Goal: Information Seeking & Learning: Find contact information

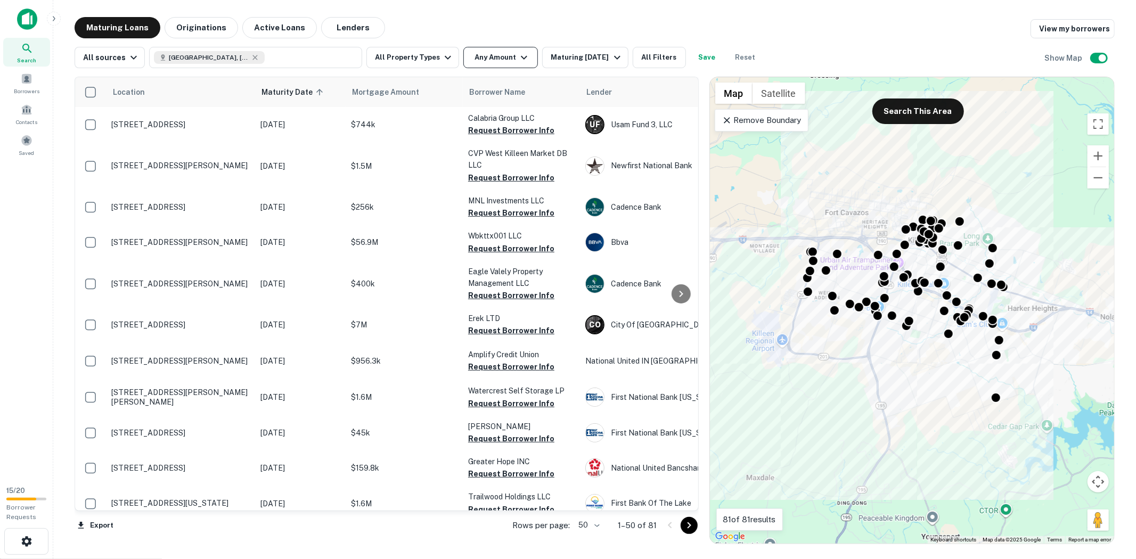
click at [478, 56] on button "Any Amount" at bounding box center [500, 57] width 75 height 21
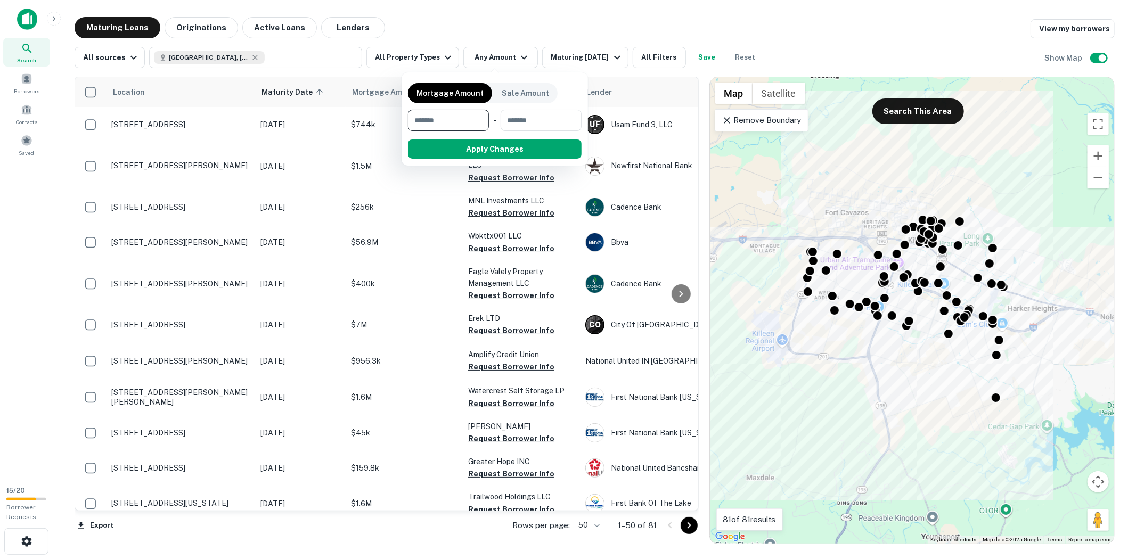
click at [424, 55] on div at bounding box center [568, 279] width 1136 height 559
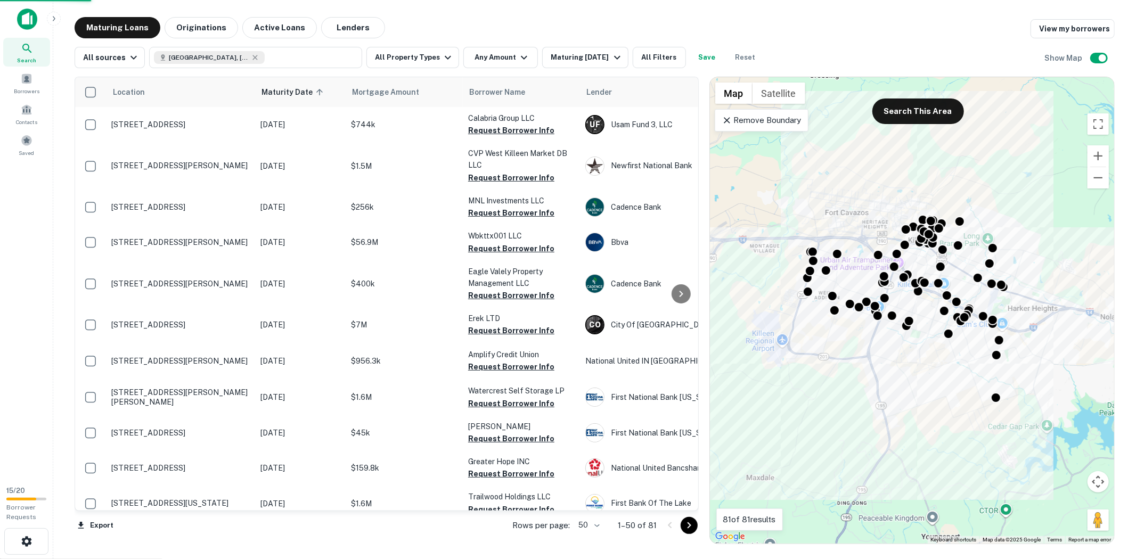
click at [430, 59] on div "Mortgage Amount Sale Amount ​ - ​ Apply Changes" at bounding box center [568, 279] width 1136 height 559
click at [439, 60] on div "Mortgage Amount Sale Amount ​ - ​ Apply Changes" at bounding box center [568, 279] width 1136 height 559
click at [494, 31] on div "Mortgage Amount Sale Amount ​ - ​ Apply Changes" at bounding box center [568, 279] width 1136 height 559
click at [443, 54] on div "Mortgage Amount Sale Amount ​ - ​ Apply Changes" at bounding box center [568, 279] width 1136 height 559
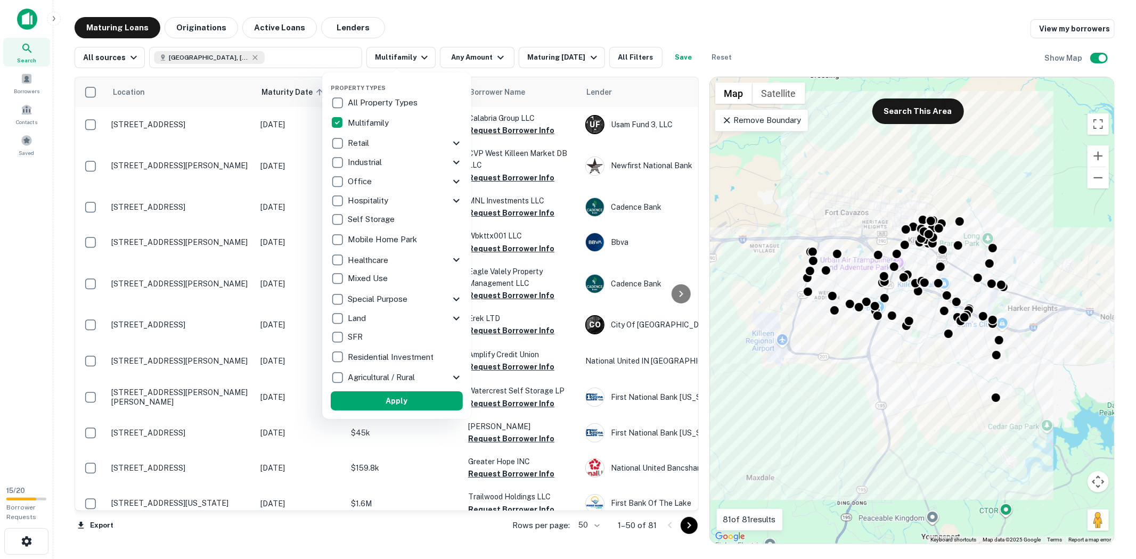
click at [812, 36] on div at bounding box center [568, 279] width 1136 height 559
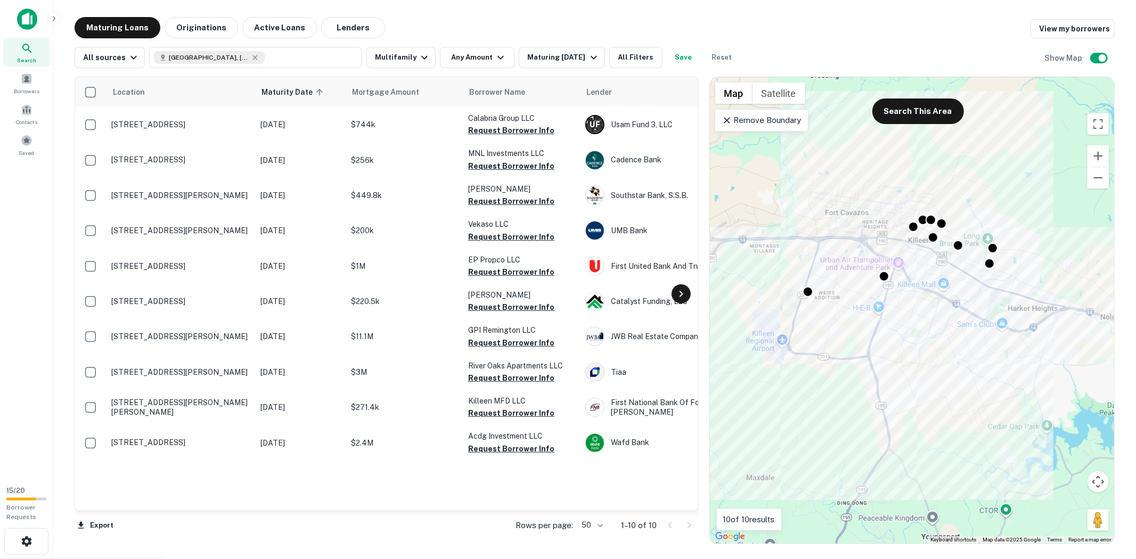
click at [679, 301] on div at bounding box center [681, 293] width 19 height 19
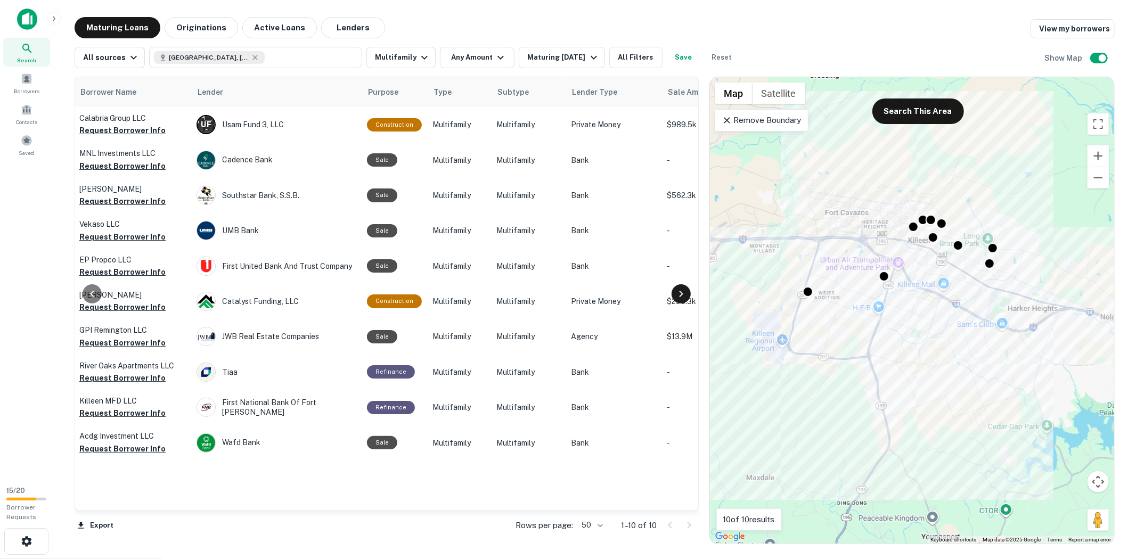
scroll to position [0, 447]
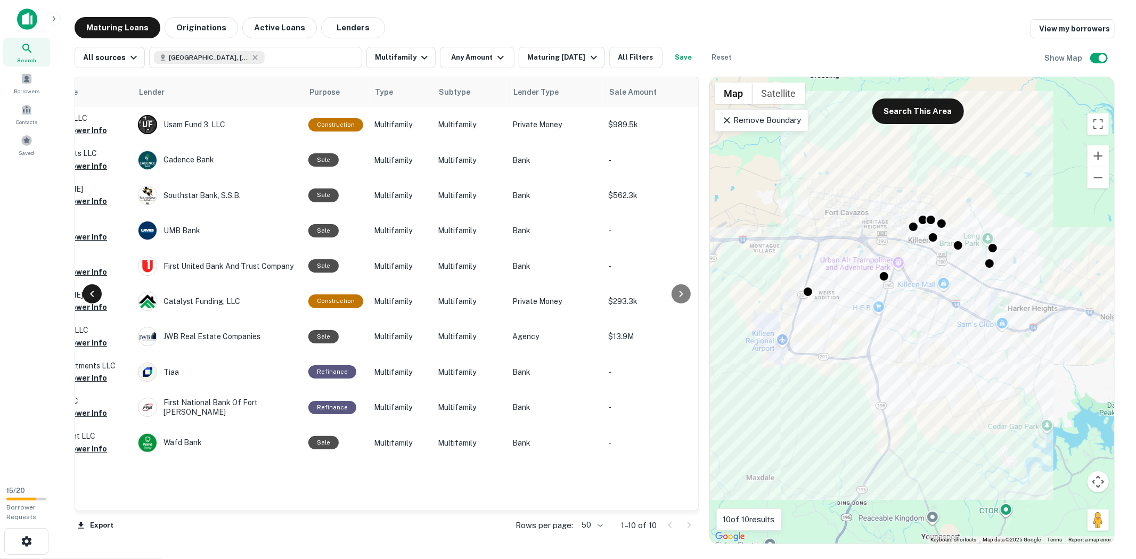
click at [96, 296] on icon at bounding box center [92, 294] width 13 height 13
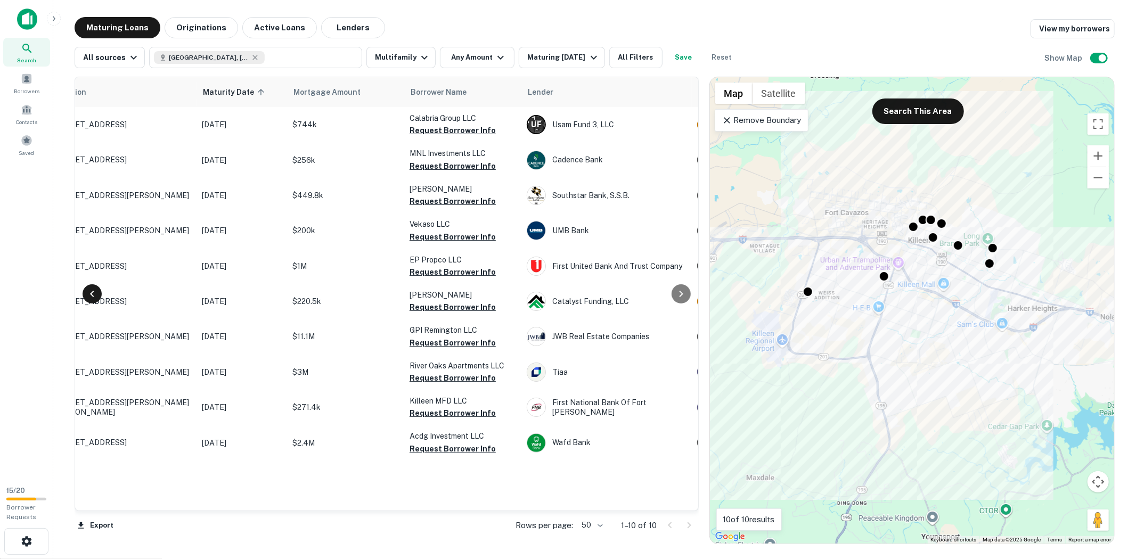
scroll to position [0, 0]
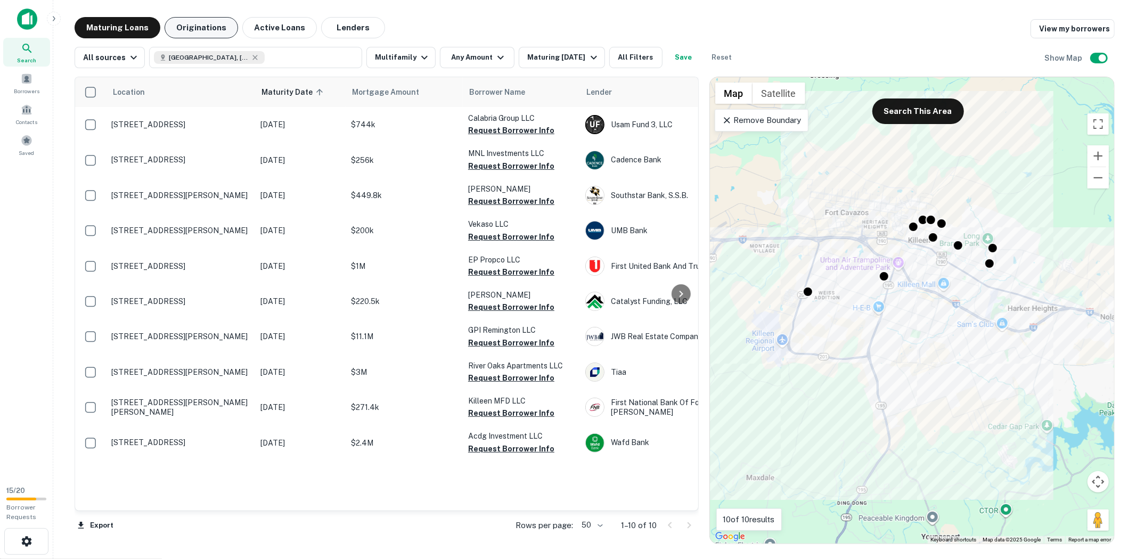
click at [209, 30] on button "Originations" at bounding box center [202, 27] width 74 height 21
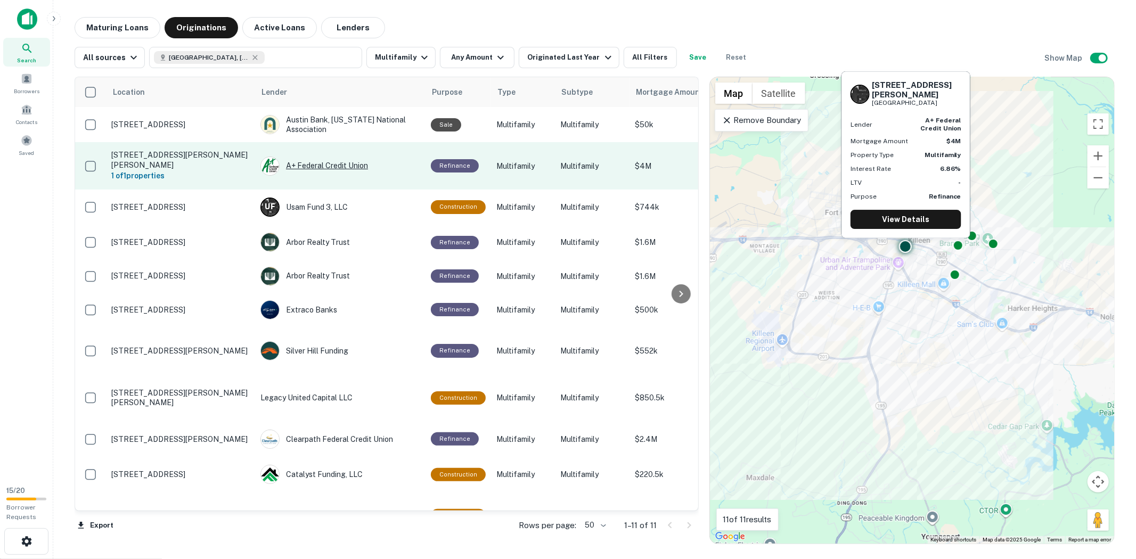
click at [352, 157] on div "A+ Federal Credit Union" at bounding box center [341, 166] width 160 height 19
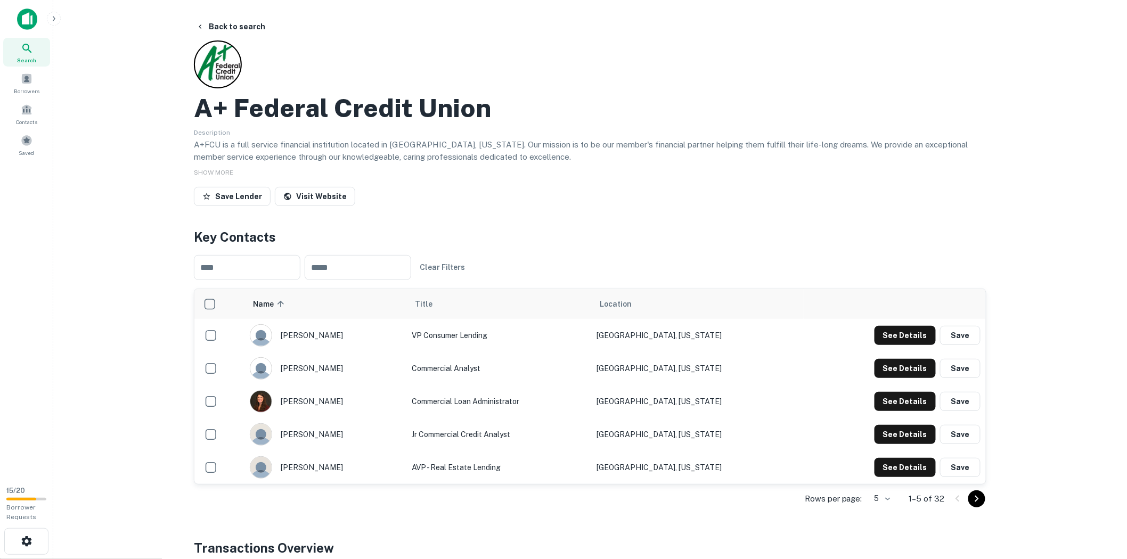
click at [509, 332] on td "VP Consumer Lending" at bounding box center [498, 335] width 185 height 33
click at [562, 259] on div "​ ​ Clear Filters" at bounding box center [590, 268] width 793 height 42
click at [495, 338] on td "VP Consumer Lending" at bounding box center [498, 335] width 185 height 33
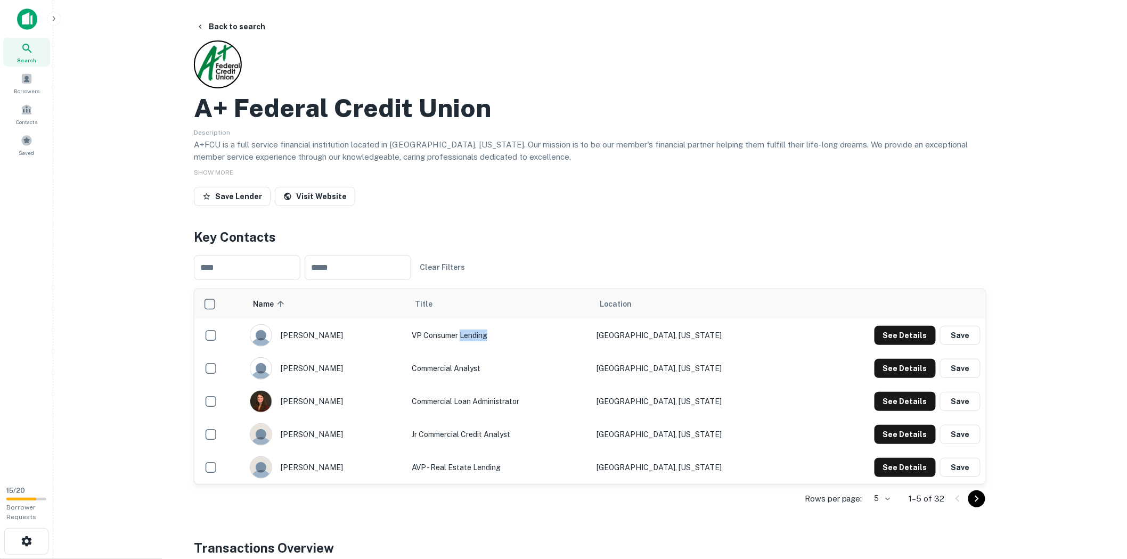
click at [495, 338] on td "VP Consumer Lending" at bounding box center [498, 335] width 185 height 33
click at [528, 256] on div "​ ​ Clear Filters" at bounding box center [590, 268] width 793 height 42
click at [498, 335] on td "VP Consumer Lending" at bounding box center [498, 335] width 185 height 33
click at [499, 335] on td "VP Consumer Lending" at bounding box center [498, 335] width 185 height 33
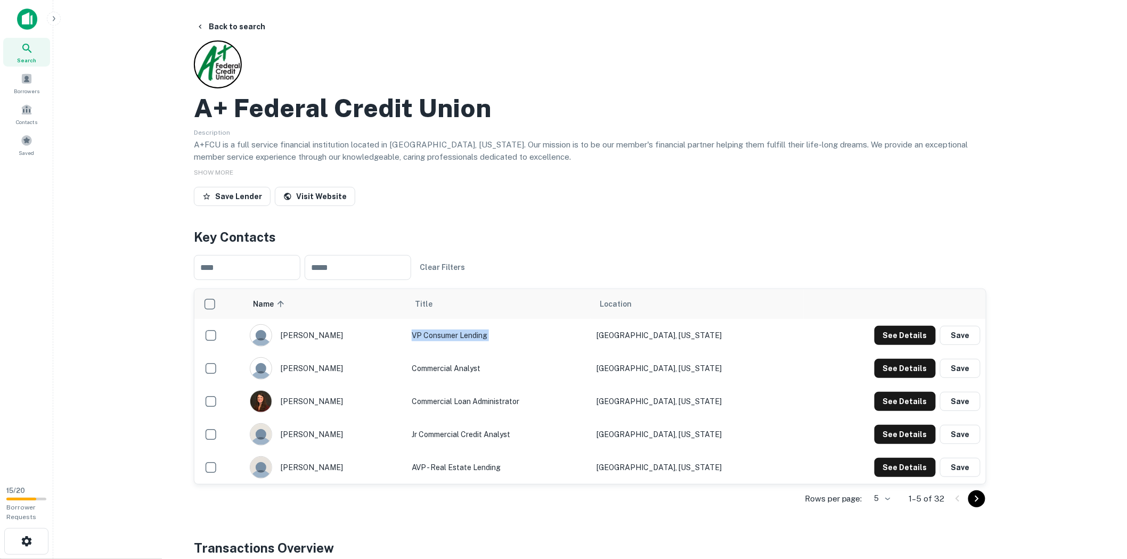
click at [499, 335] on td "VP Consumer Lending" at bounding box center [498, 335] width 185 height 33
click at [549, 243] on h4 "Key Contacts" at bounding box center [590, 236] width 793 height 19
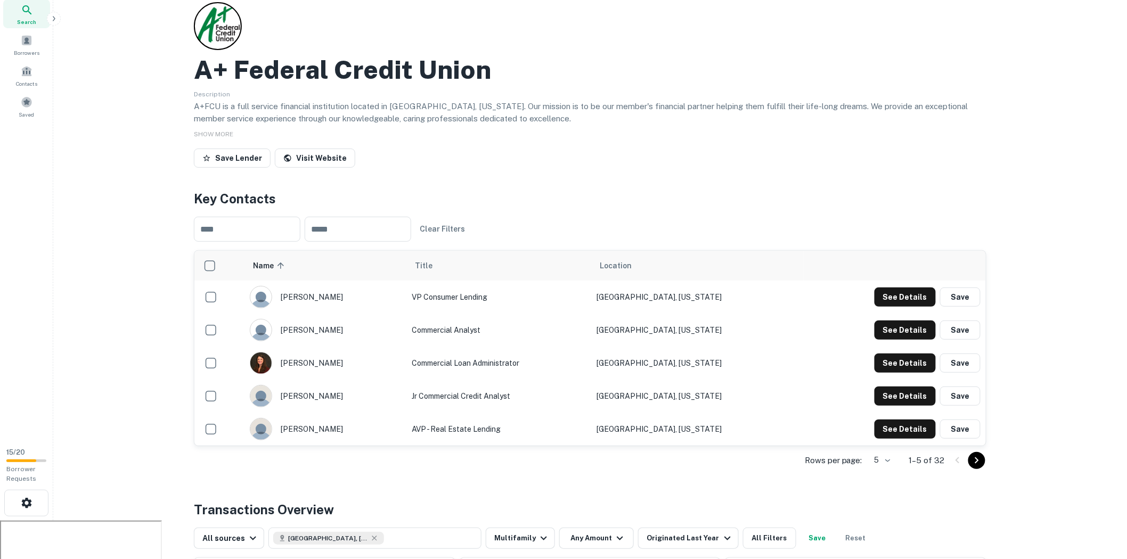
scroll to position [59, 0]
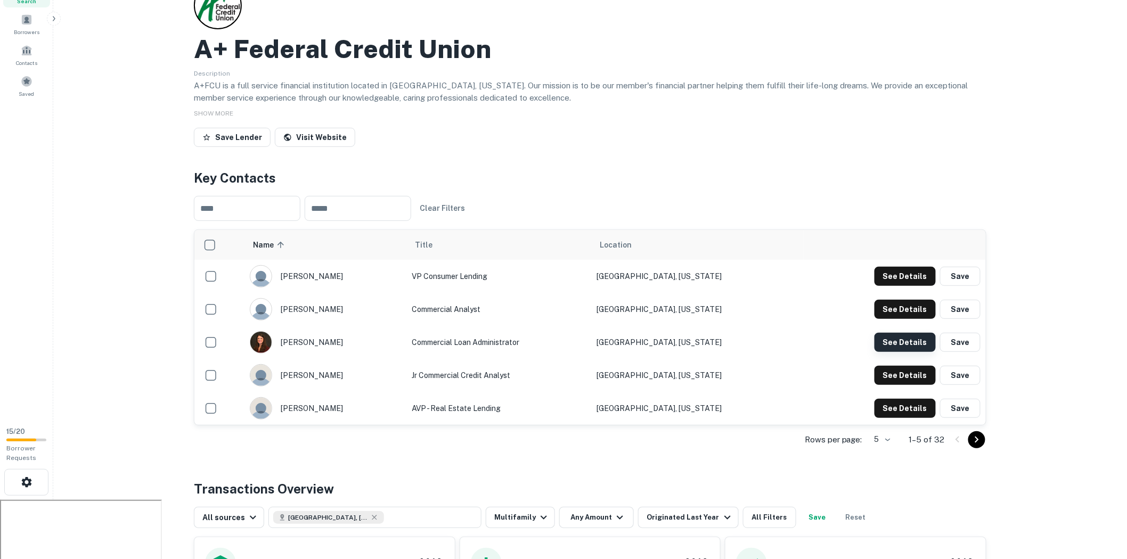
click at [907, 338] on button "See Details" at bounding box center [905, 342] width 61 height 19
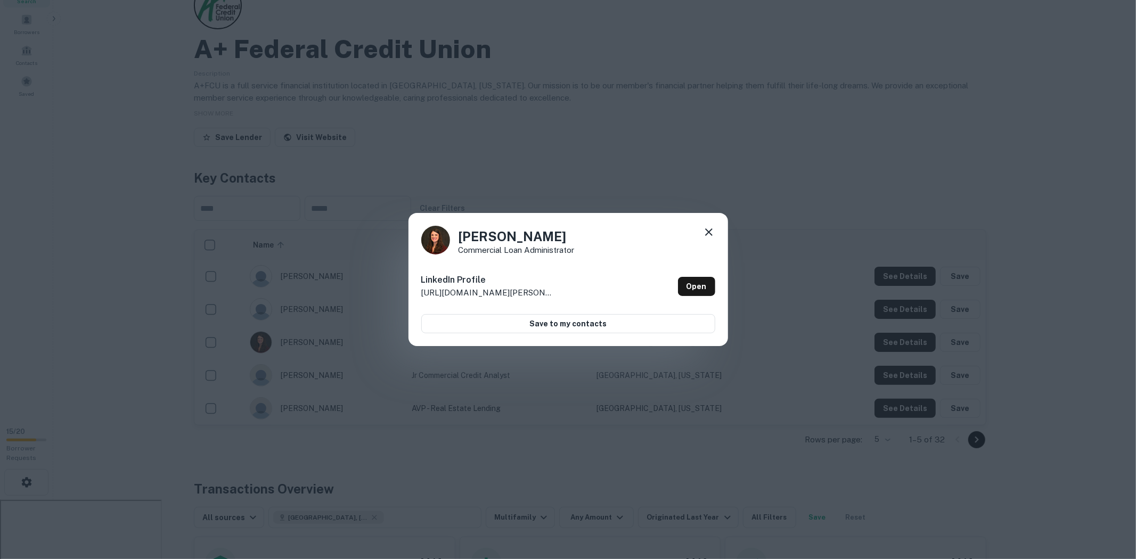
click at [710, 226] on icon at bounding box center [709, 232] width 13 height 13
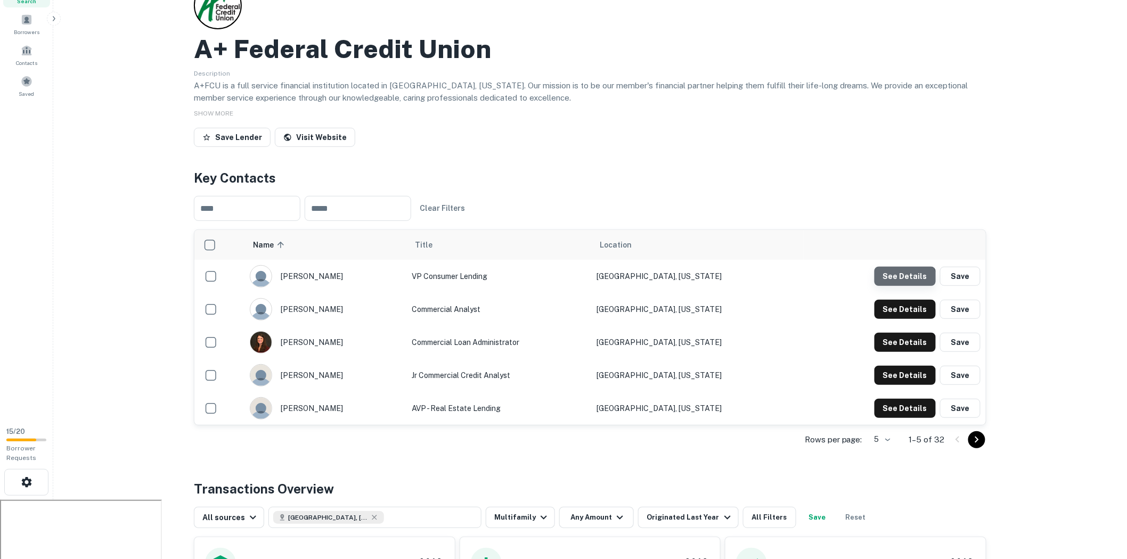
click at [895, 284] on button "See Details" at bounding box center [905, 276] width 61 height 19
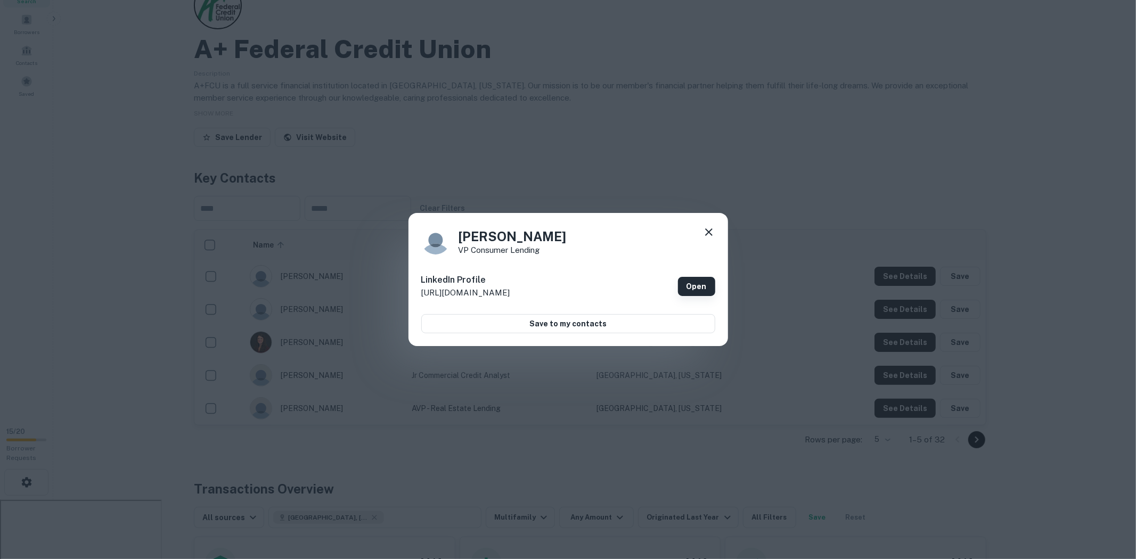
click at [705, 283] on link "Open" at bounding box center [696, 286] width 37 height 19
click at [706, 230] on icon at bounding box center [708, 232] width 7 height 7
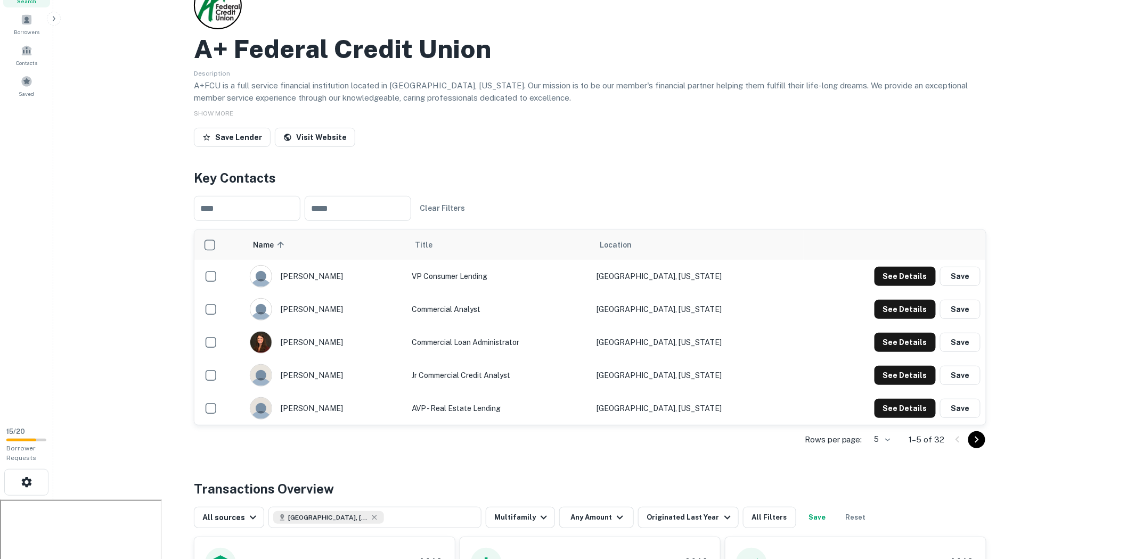
click at [346, 343] on div "christina hewitt" at bounding box center [326, 342] width 152 height 22
click at [924, 347] on button "See Details" at bounding box center [905, 342] width 61 height 19
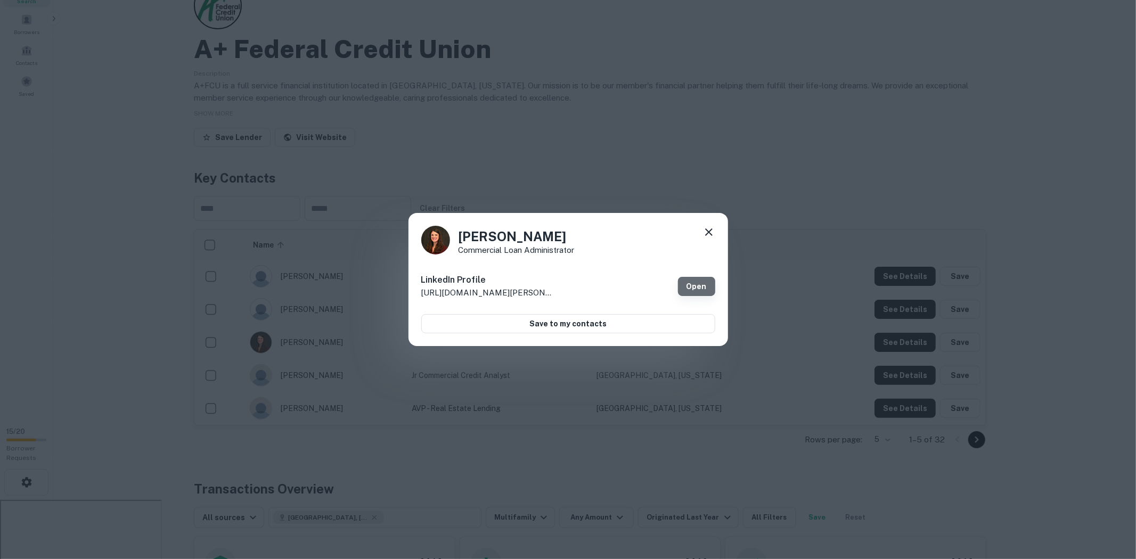
click at [707, 290] on link "Open" at bounding box center [696, 286] width 37 height 19
click at [710, 227] on icon at bounding box center [709, 232] width 13 height 13
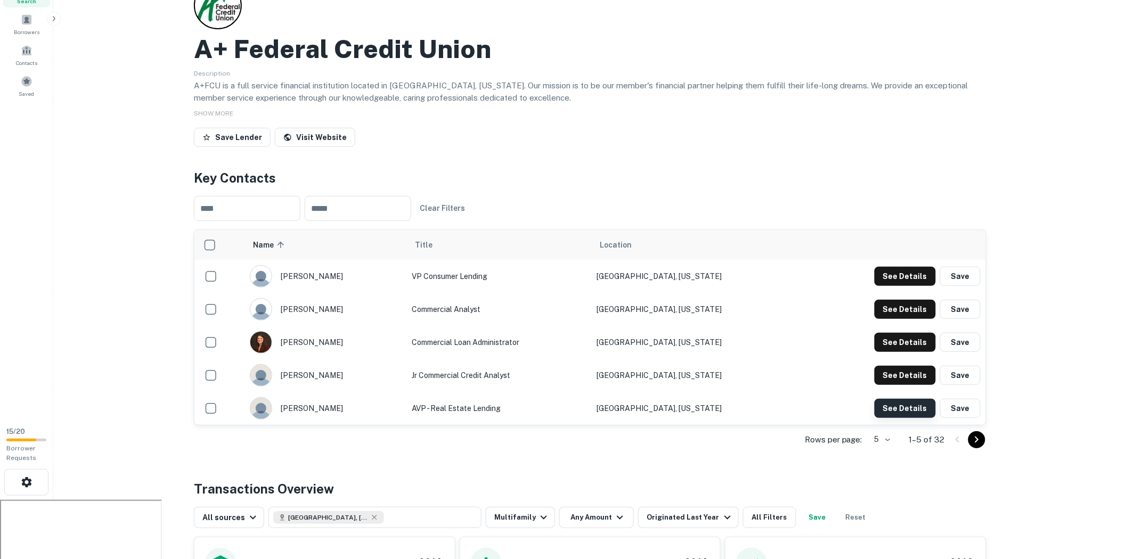
click at [898, 413] on button "See Details" at bounding box center [905, 408] width 61 height 19
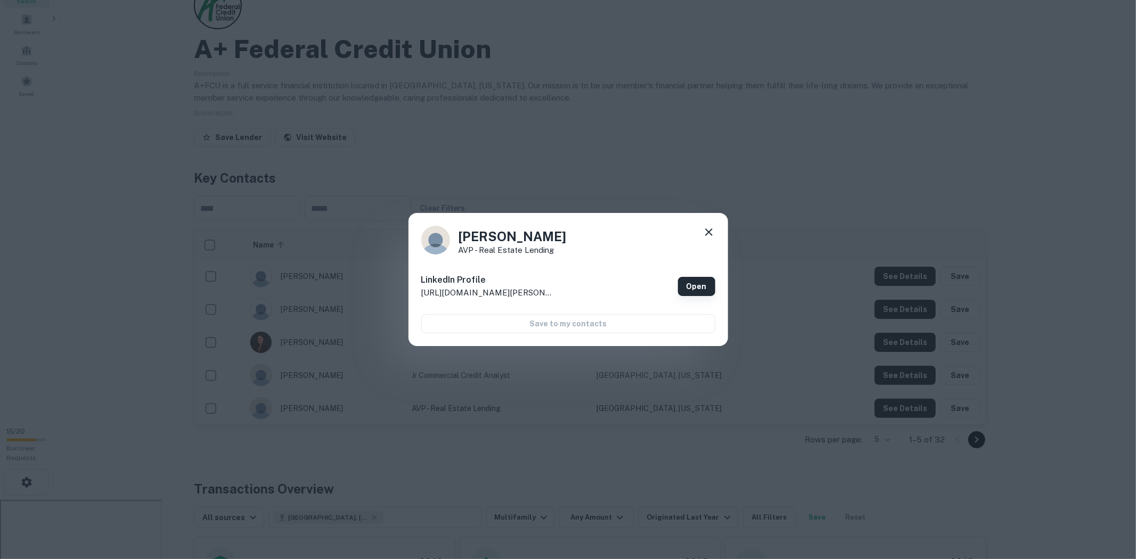
click at [698, 288] on link "Open" at bounding box center [696, 286] width 37 height 19
click at [711, 231] on icon at bounding box center [709, 232] width 13 height 13
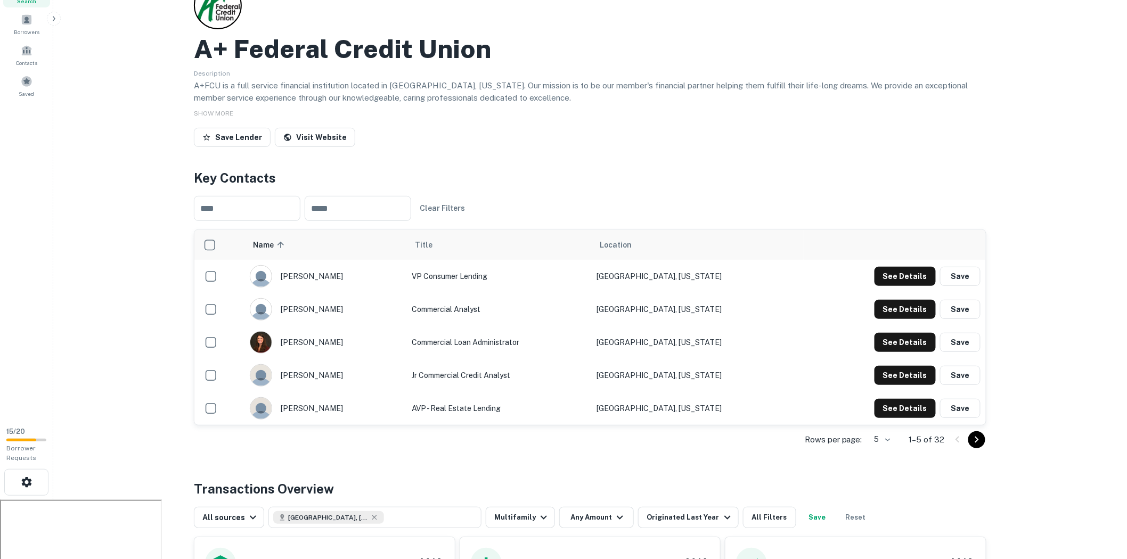
click at [876, 306] on div "See Details Save" at bounding box center [895, 309] width 172 height 19
click at [888, 310] on button "See Details" at bounding box center [905, 309] width 61 height 19
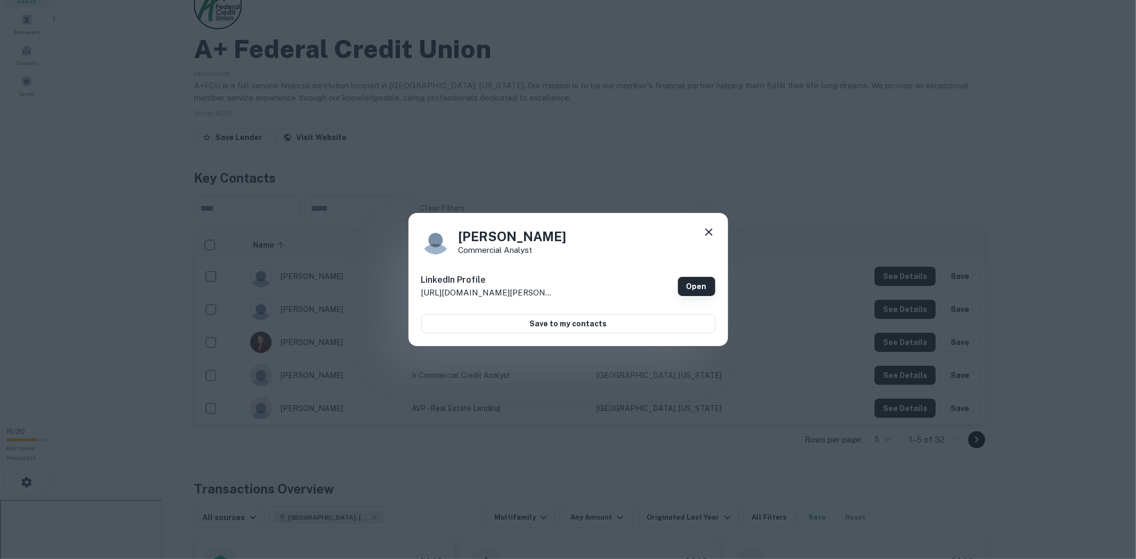
click at [707, 284] on link "Open" at bounding box center [696, 286] width 37 height 19
click at [706, 228] on icon at bounding box center [709, 232] width 13 height 13
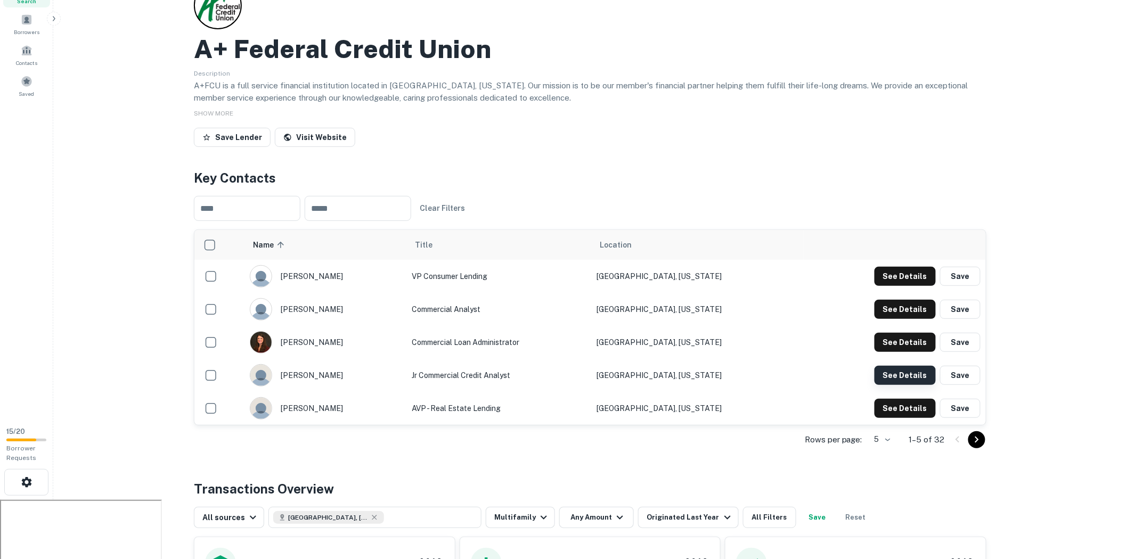
click at [901, 382] on button "See Details" at bounding box center [905, 375] width 61 height 19
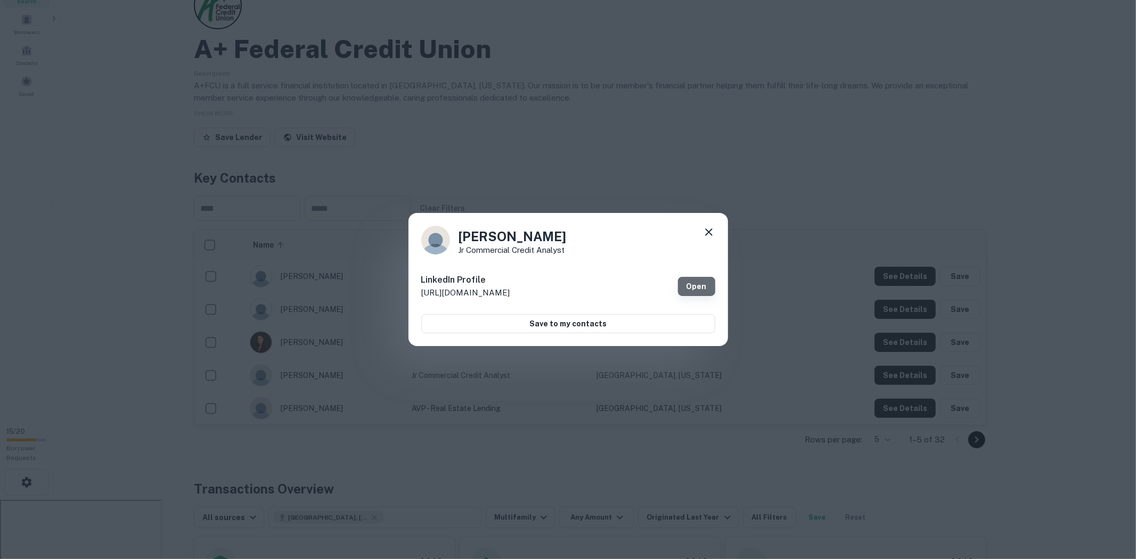
click at [687, 288] on link "Open" at bounding box center [696, 286] width 37 height 19
click at [707, 228] on icon at bounding box center [709, 232] width 13 height 13
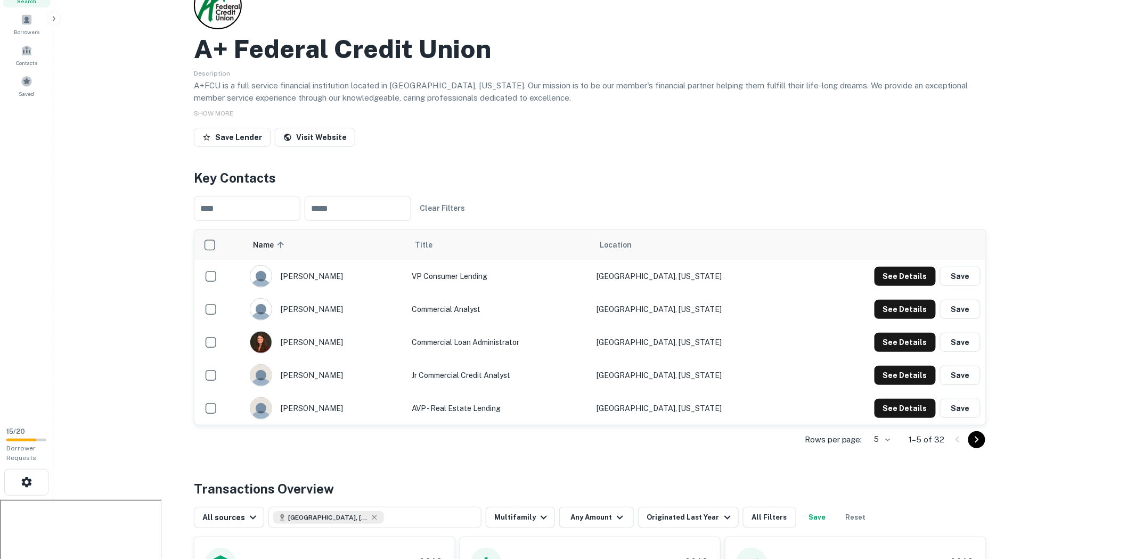
click at [792, 172] on h4 "Key Contacts" at bounding box center [590, 177] width 793 height 19
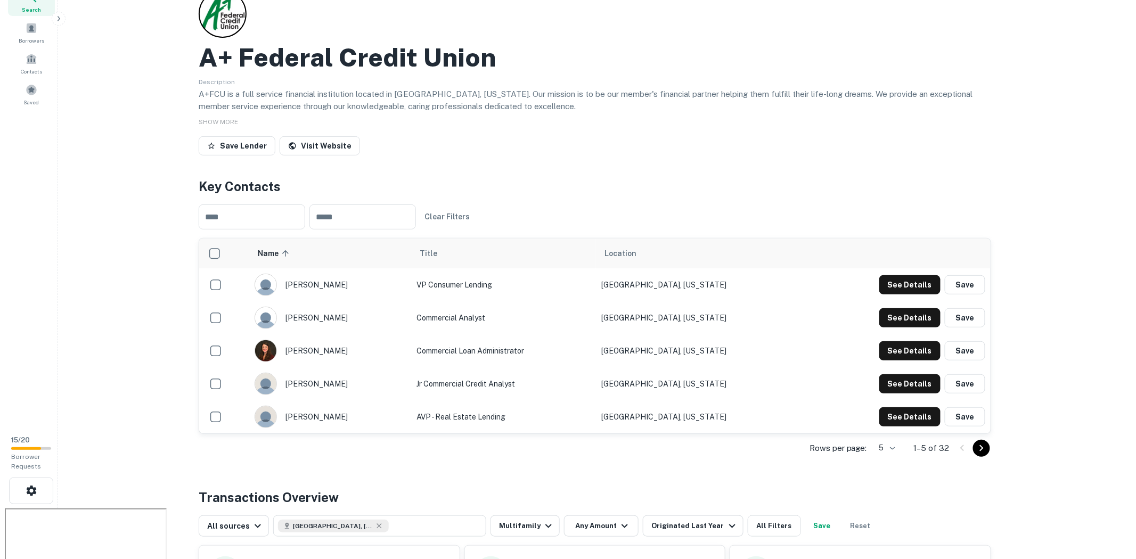
scroll to position [0, 0]
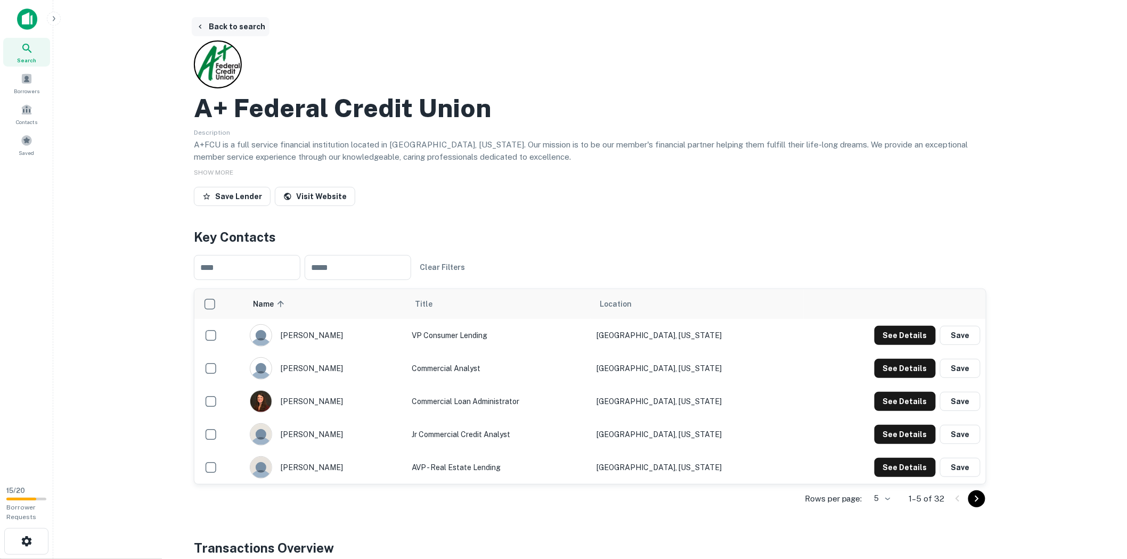
click at [225, 22] on button "Back to search" at bounding box center [231, 26] width 78 height 19
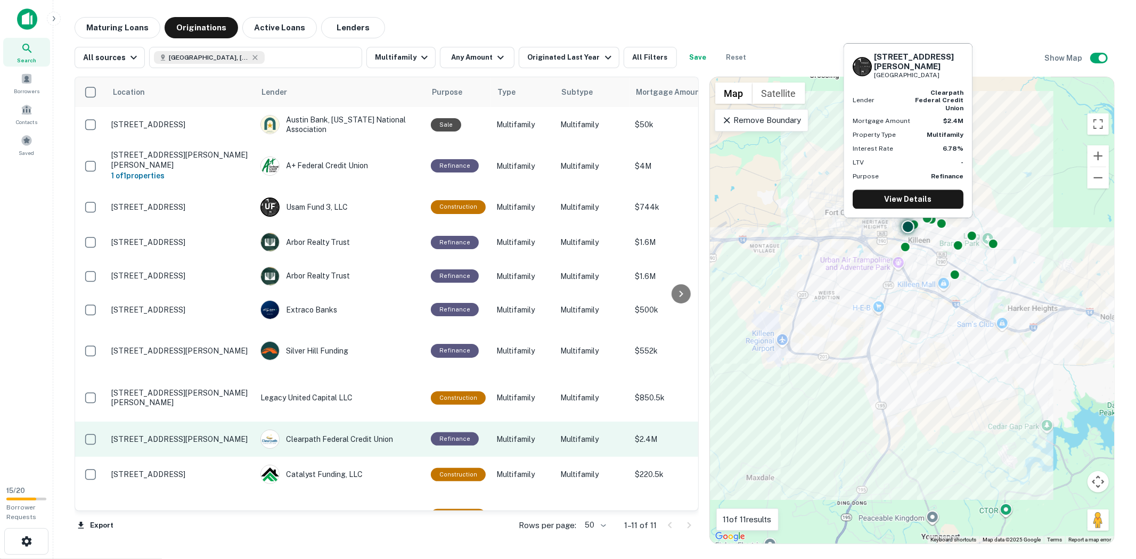
click at [618, 434] on p "Multifamily" at bounding box center [592, 440] width 64 height 12
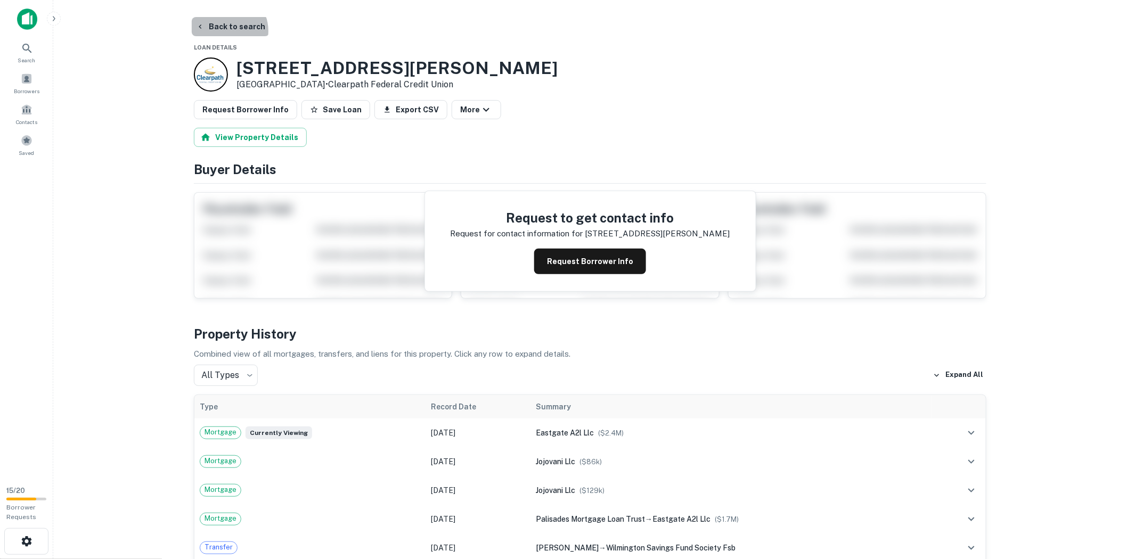
drag, startPoint x: 225, startPoint y: 31, endPoint x: 243, endPoint y: 37, distance: 18.7
click at [225, 31] on button "Back to search" at bounding box center [231, 26] width 78 height 19
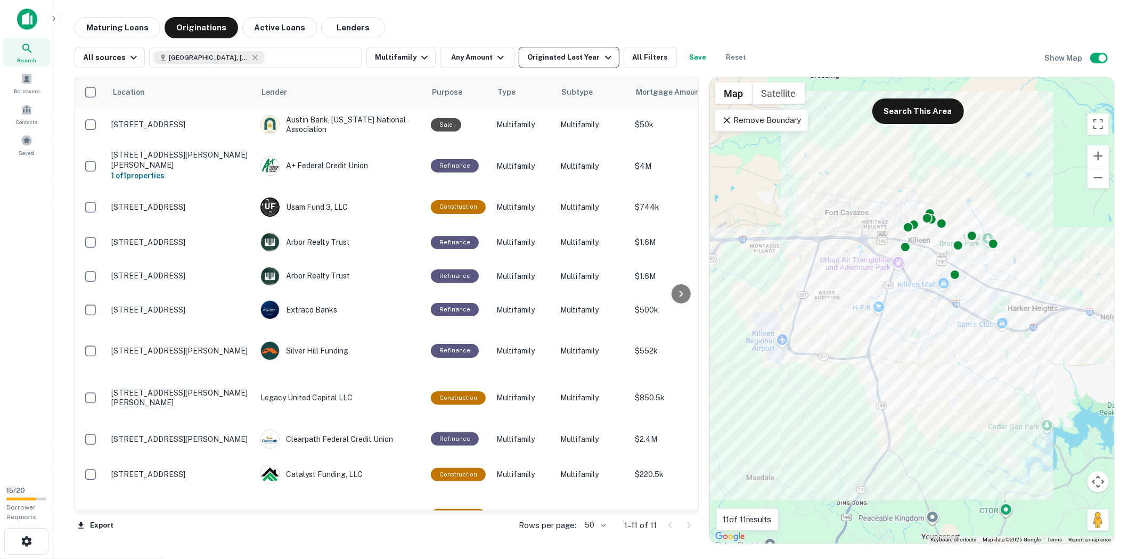
click at [555, 55] on div "Originated Last Year" at bounding box center [570, 57] width 87 height 13
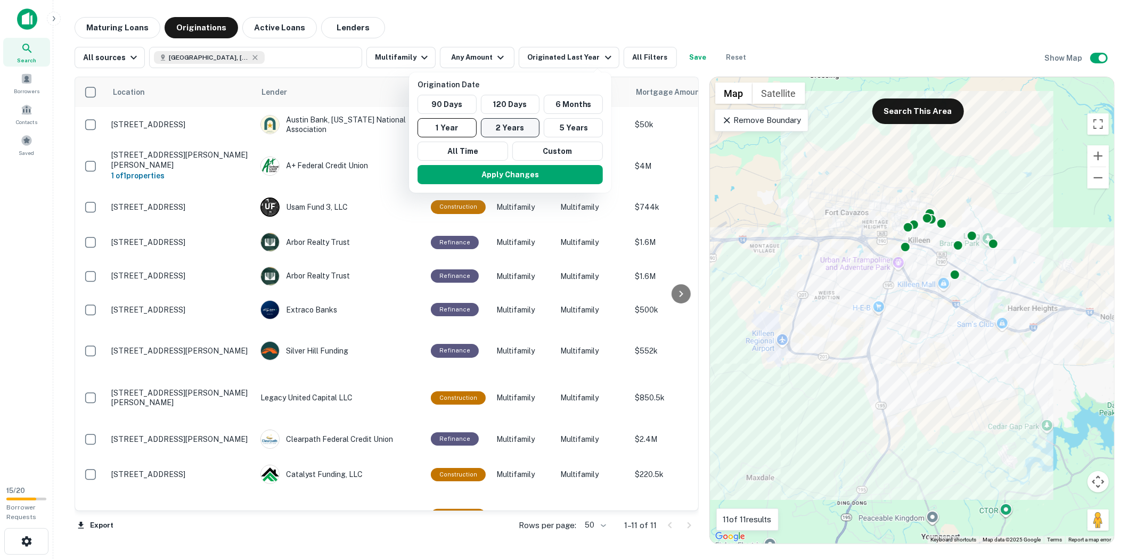
click at [531, 128] on button "2 Years" at bounding box center [510, 127] width 59 height 19
click at [682, 12] on div at bounding box center [568, 279] width 1136 height 559
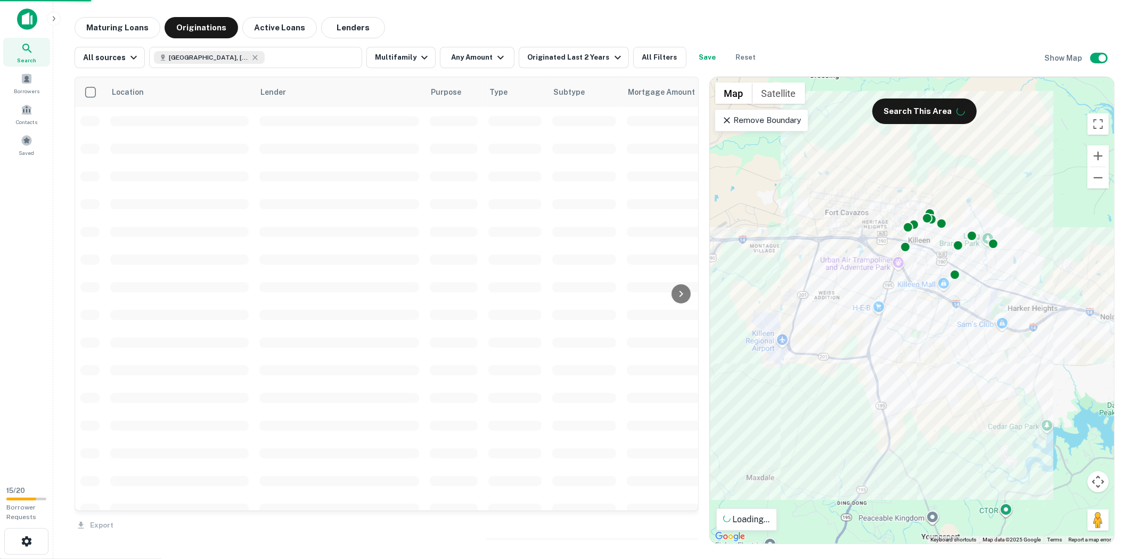
click at [550, 169] on div "Origination Date 90 Days 120 Days 6 Months 1 Year 2 Years 5 Years All Time Cust…" at bounding box center [568, 279] width 1136 height 559
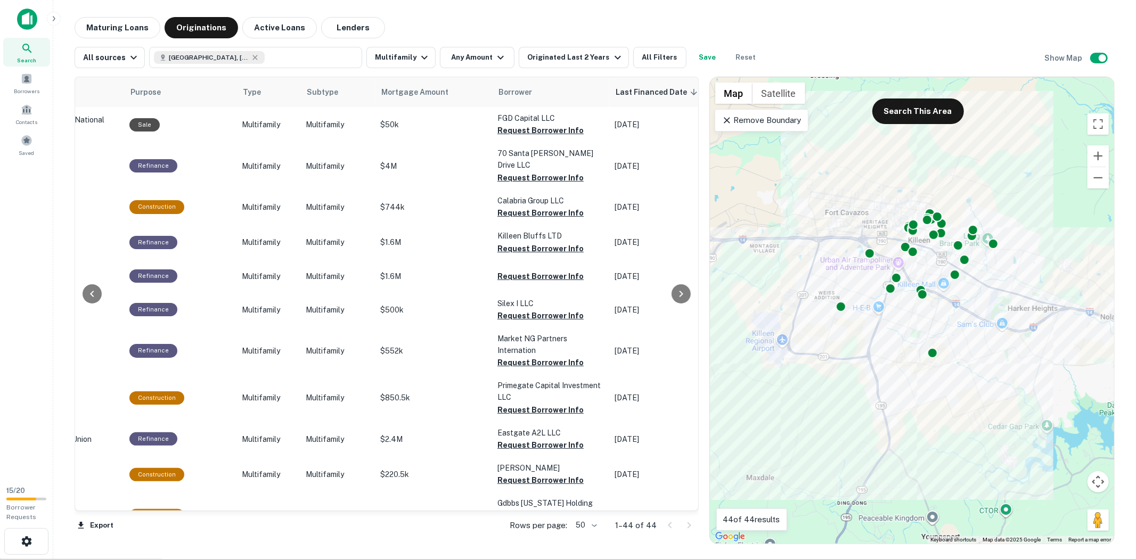
scroll to position [0, 329]
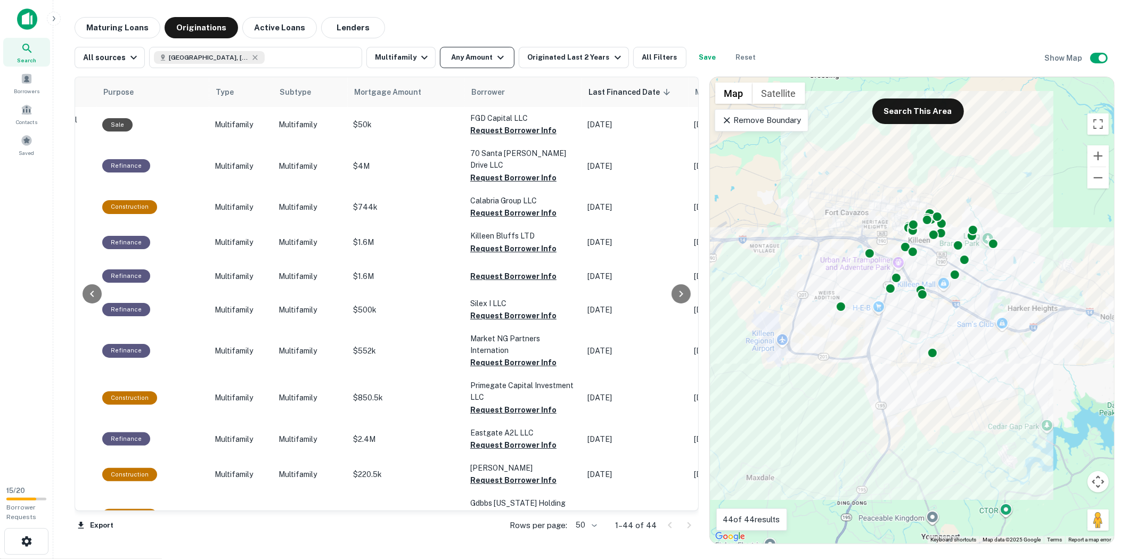
click at [504, 61] on button "Any Amount" at bounding box center [477, 57] width 75 height 21
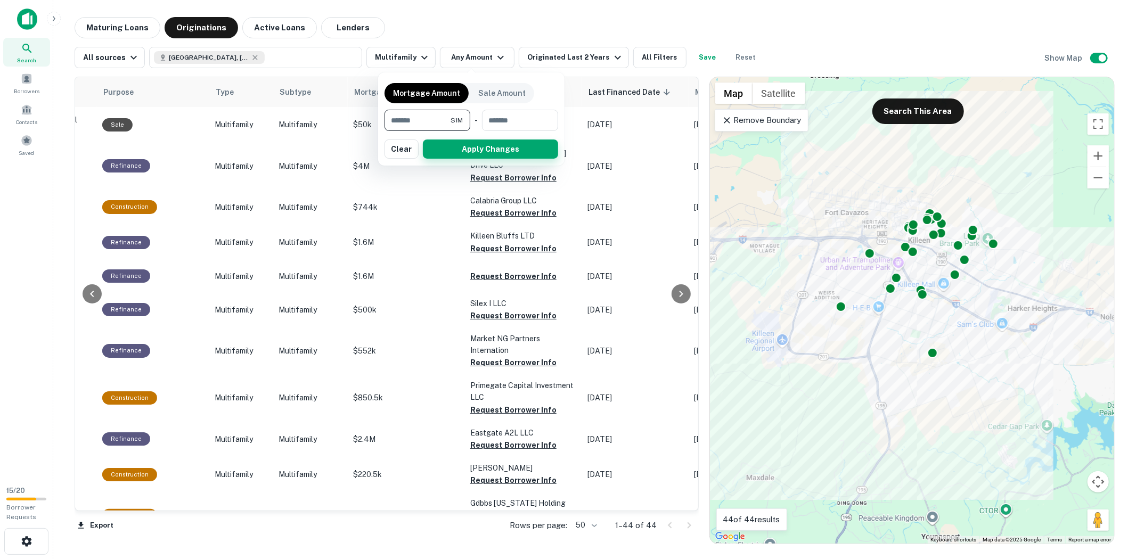
type input "*******"
click at [497, 144] on button "Apply Changes" at bounding box center [490, 149] width 135 height 19
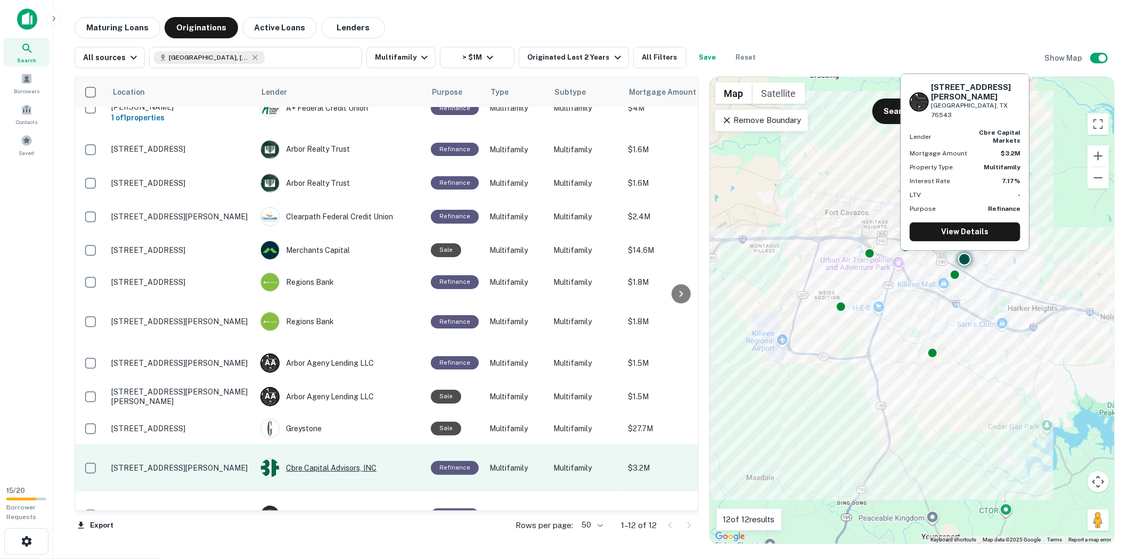
scroll to position [34, 0]
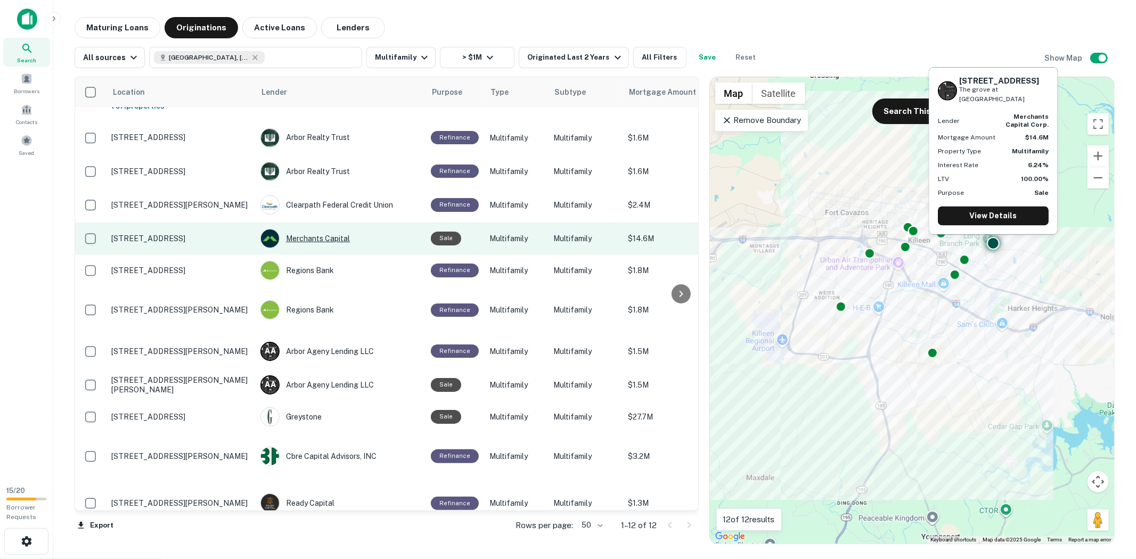
click at [320, 230] on div "Merchants Capital" at bounding box center [341, 238] width 160 height 19
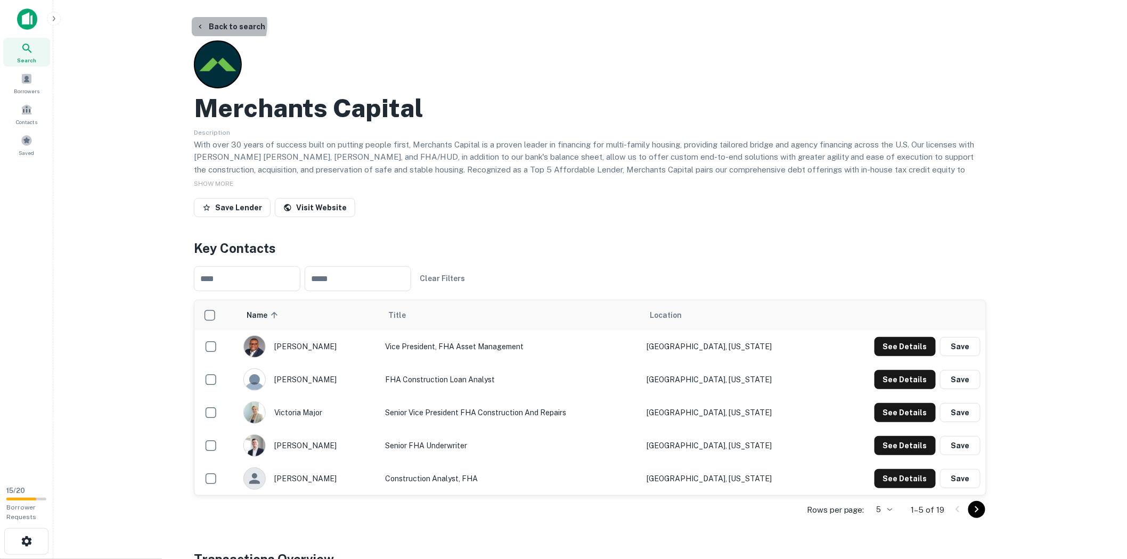
click at [215, 25] on button "Back to search" at bounding box center [231, 26] width 78 height 19
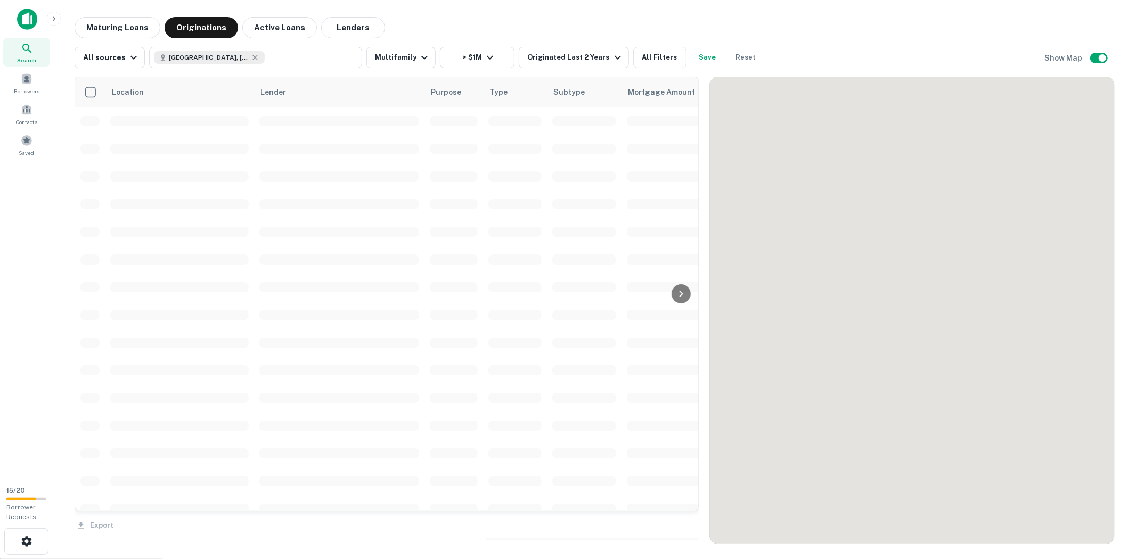
scroll to position [34, 0]
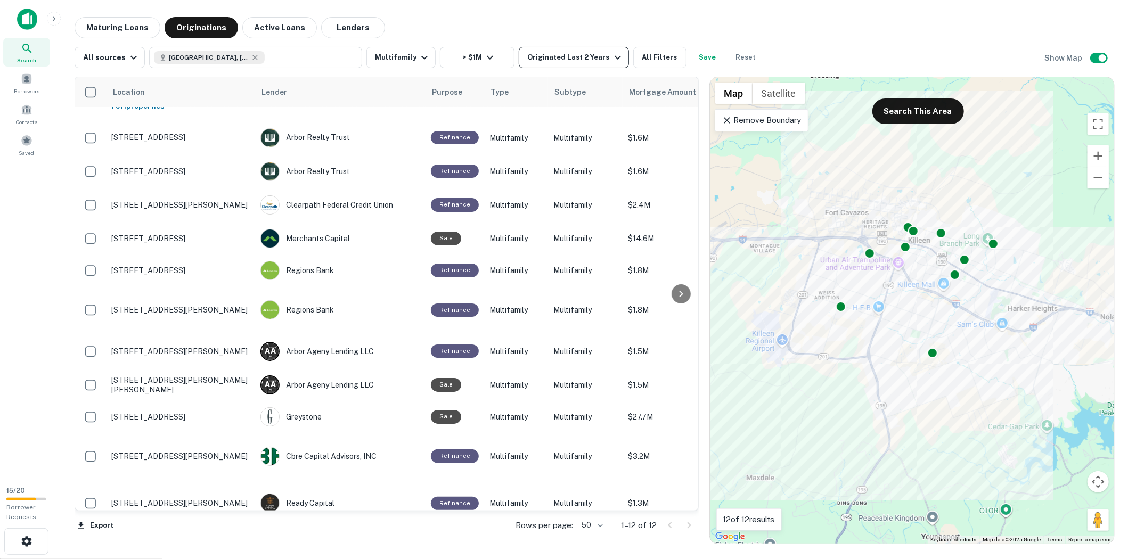
click at [543, 60] on div "Originated Last 2 Years" at bounding box center [575, 57] width 96 height 13
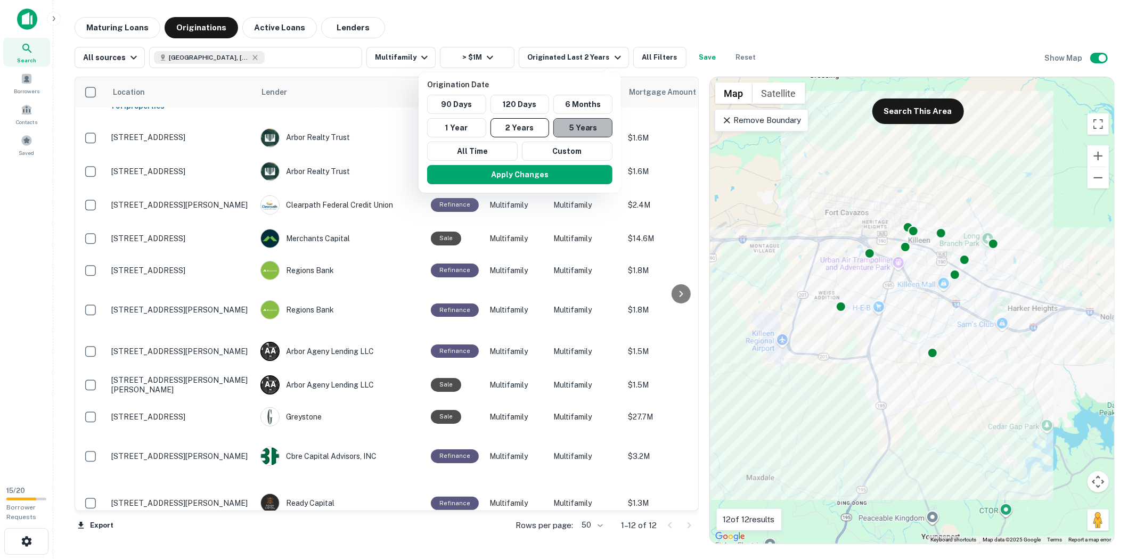
click at [575, 131] on button "5 Years" at bounding box center [583, 127] width 59 height 19
click at [576, 173] on button "Apply Changes" at bounding box center [519, 174] width 185 height 19
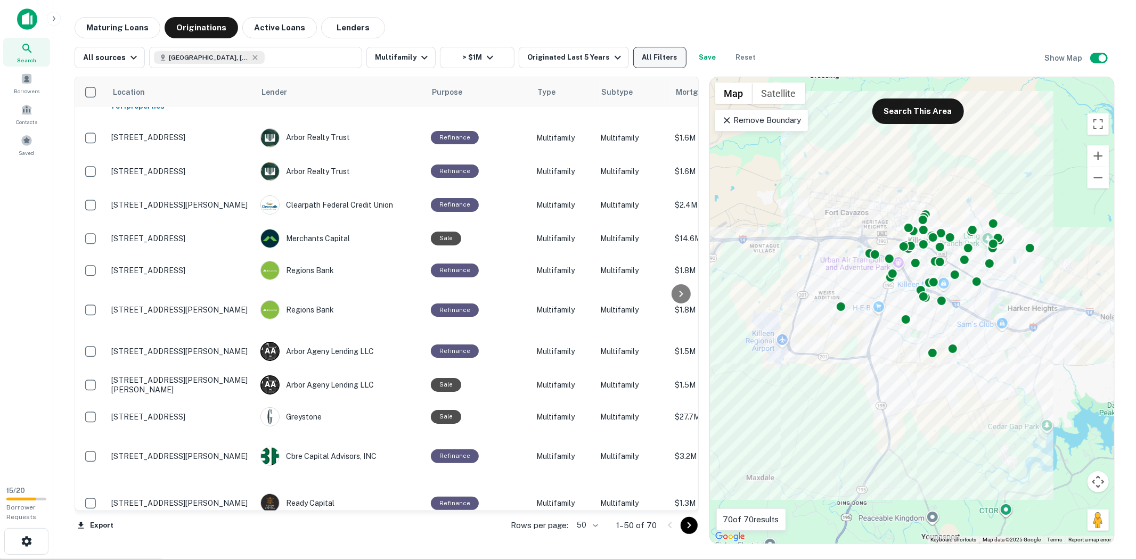
click at [669, 57] on button "All Filters" at bounding box center [659, 57] width 53 height 21
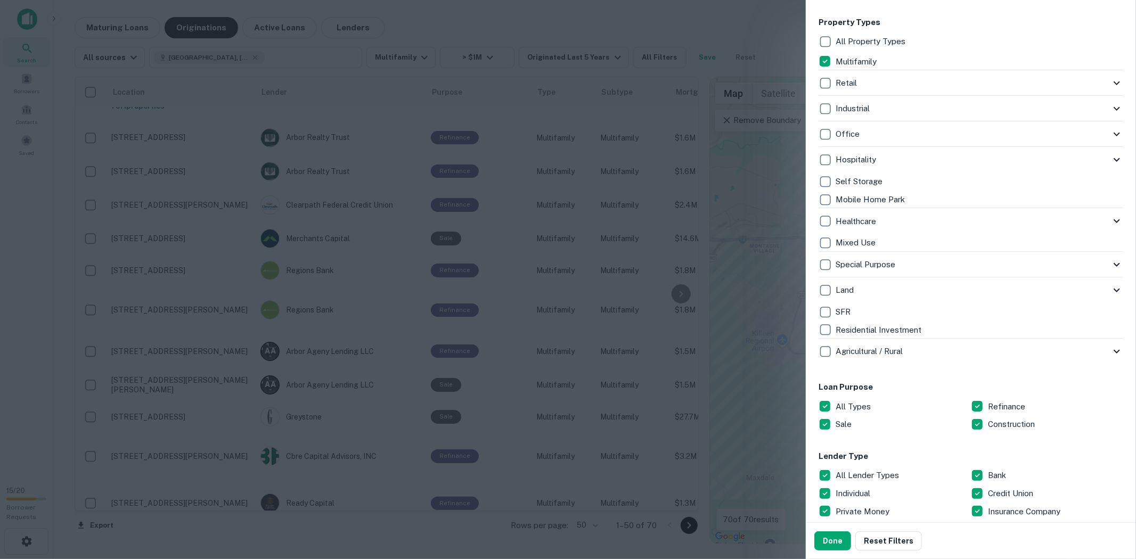
scroll to position [355, 0]
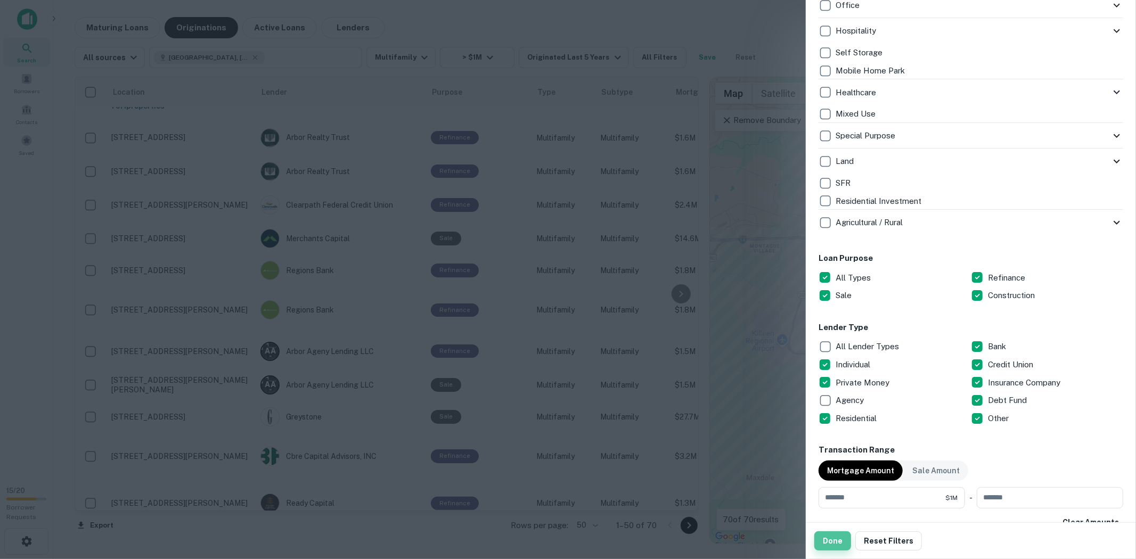
click at [829, 539] on button "Done" at bounding box center [833, 541] width 37 height 19
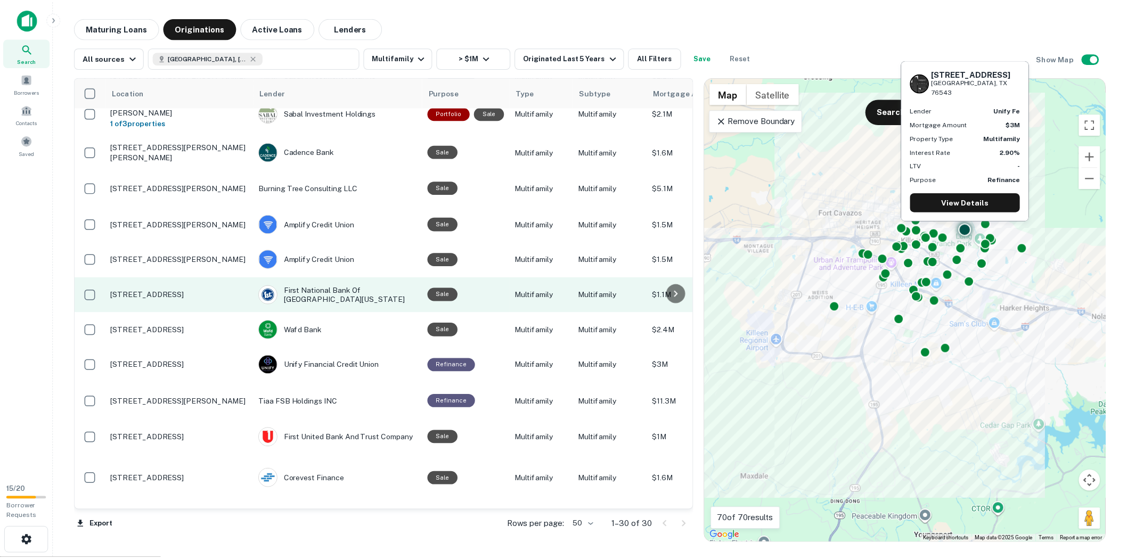
scroll to position [679, 0]
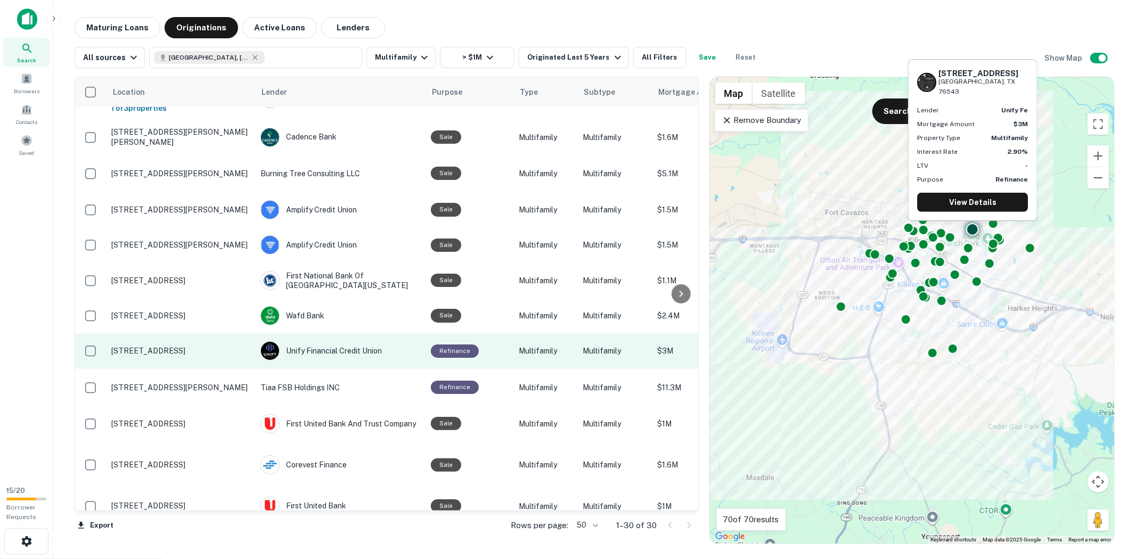
click at [506, 333] on td "Refinance" at bounding box center [470, 350] width 88 height 35
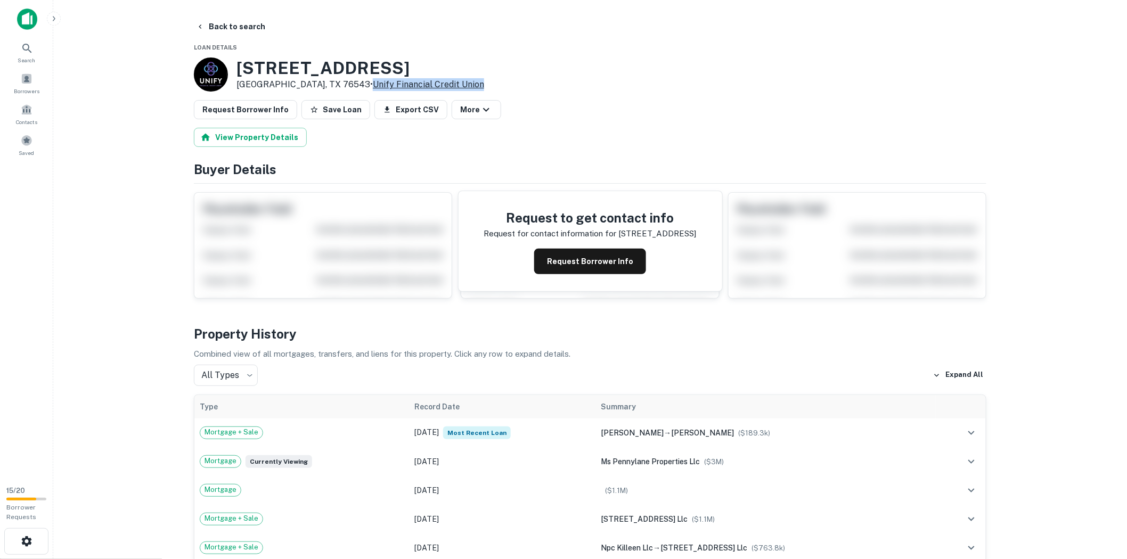
drag, startPoint x: 436, startPoint y: 82, endPoint x: 316, endPoint y: 84, distance: 119.3
click at [316, 84] on div "2908 Lake Rd Killeen, TX 76543 • Unify Financial Credit Union" at bounding box center [590, 75] width 793 height 34
copy link "Unify Financial Credit Union"
click at [209, 23] on button "Back to search" at bounding box center [231, 26] width 78 height 19
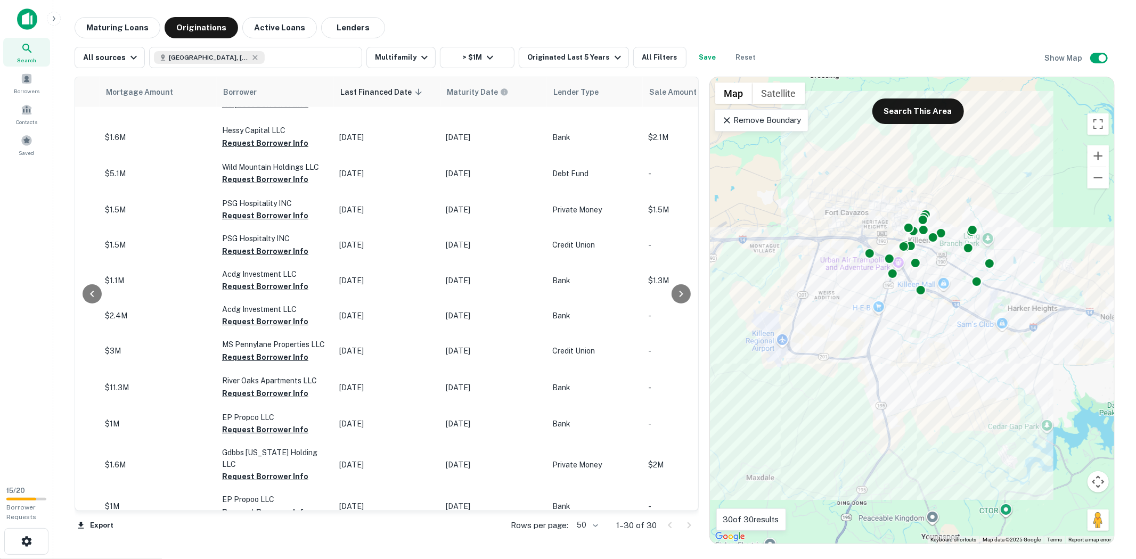
scroll to position [679, 0]
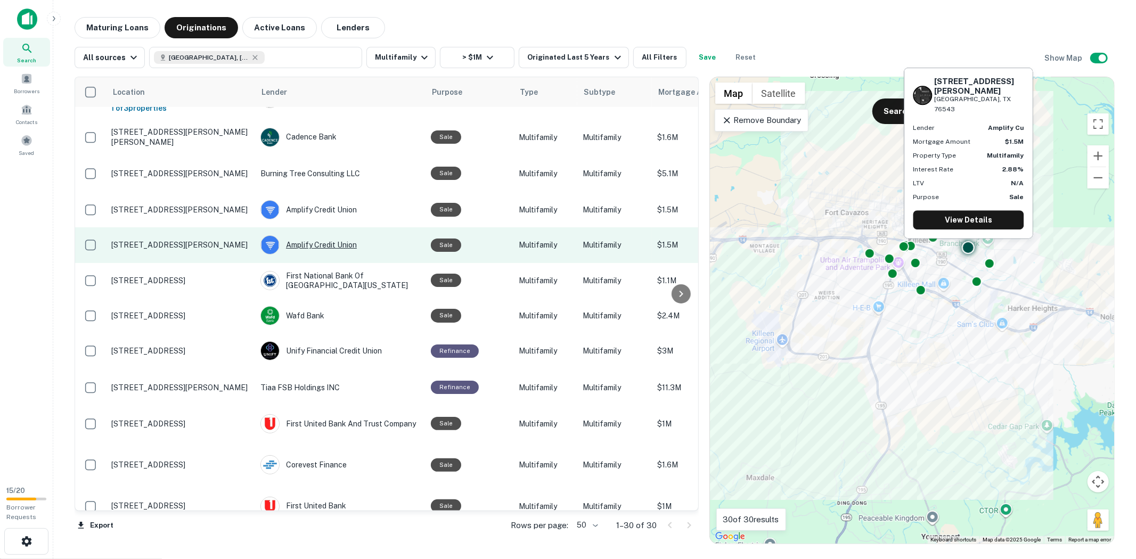
click at [356, 235] on div "Amplify Credit Union" at bounding box center [341, 244] width 160 height 19
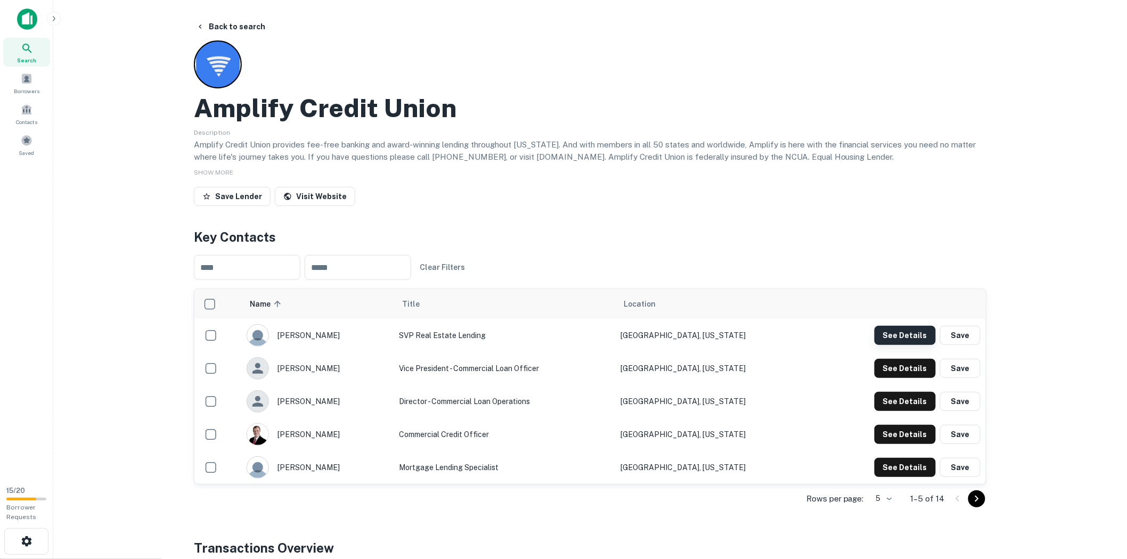
click at [908, 344] on button "See Details" at bounding box center [905, 335] width 61 height 19
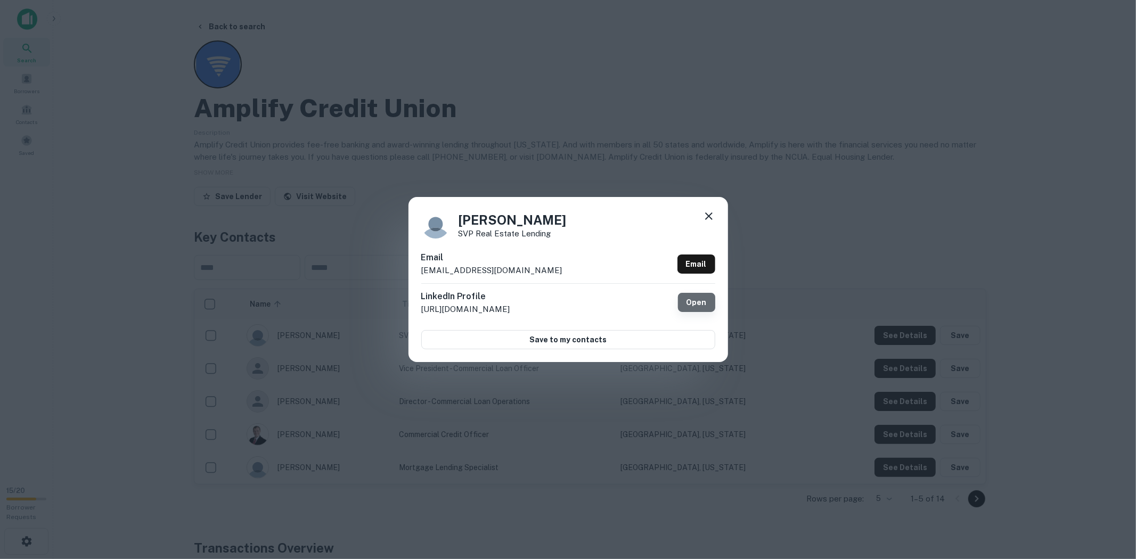
click at [689, 304] on link "Open" at bounding box center [696, 302] width 37 height 19
click at [709, 215] on icon at bounding box center [708, 216] width 7 height 7
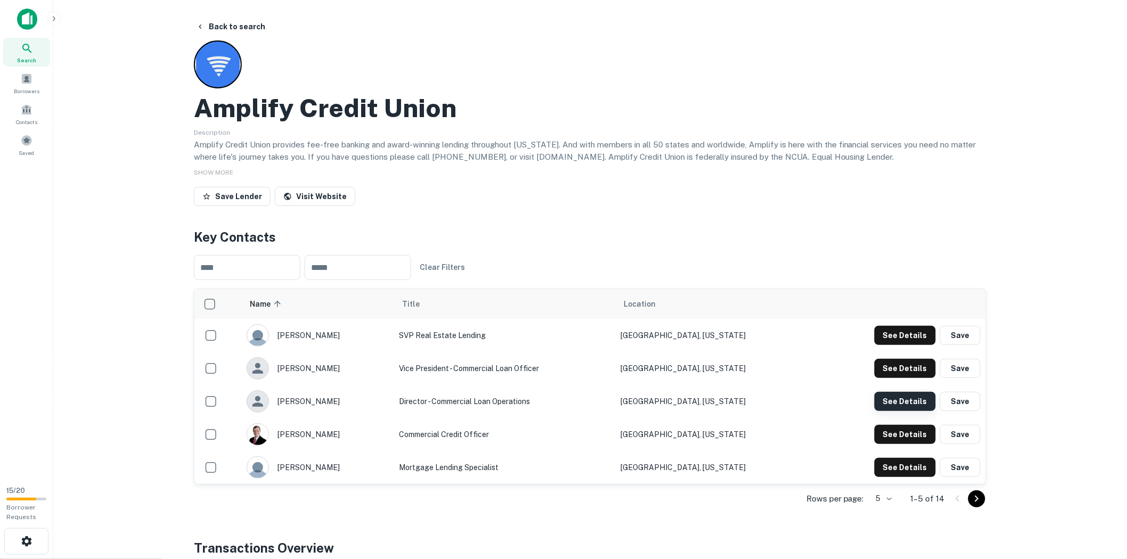
click at [886, 395] on button "See Details" at bounding box center [905, 401] width 61 height 19
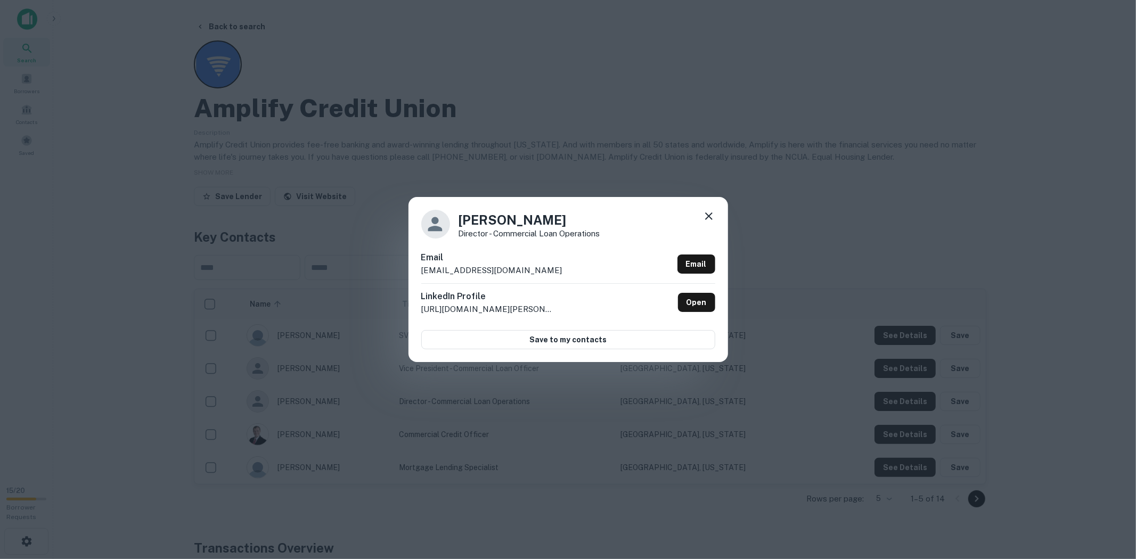
drag, startPoint x: 705, startPoint y: 214, endPoint x: 711, endPoint y: 219, distance: 7.9
click at [705, 214] on icon at bounding box center [709, 216] width 13 height 13
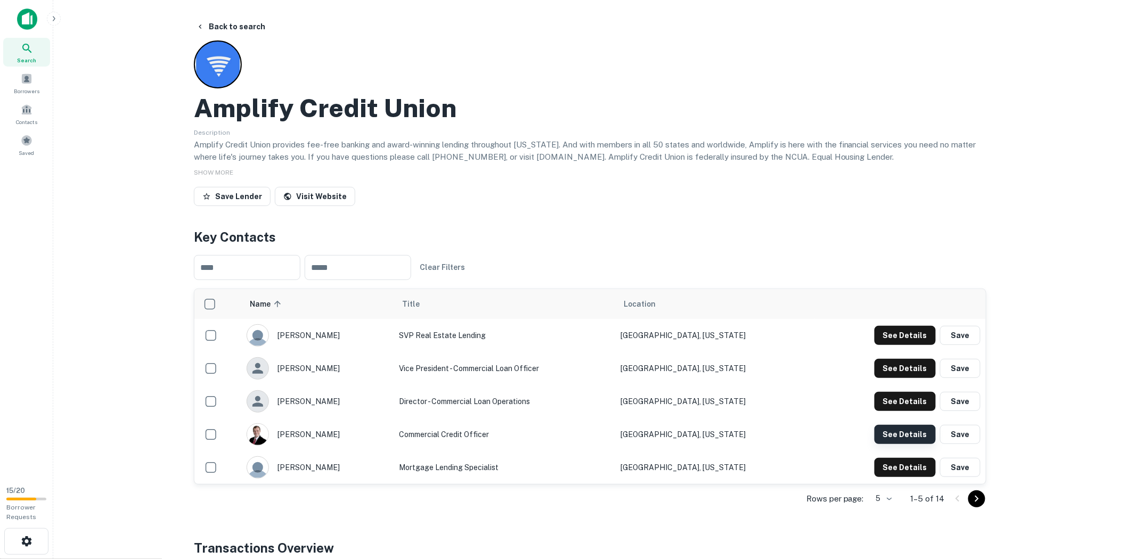
click at [925, 438] on button "See Details" at bounding box center [905, 434] width 61 height 19
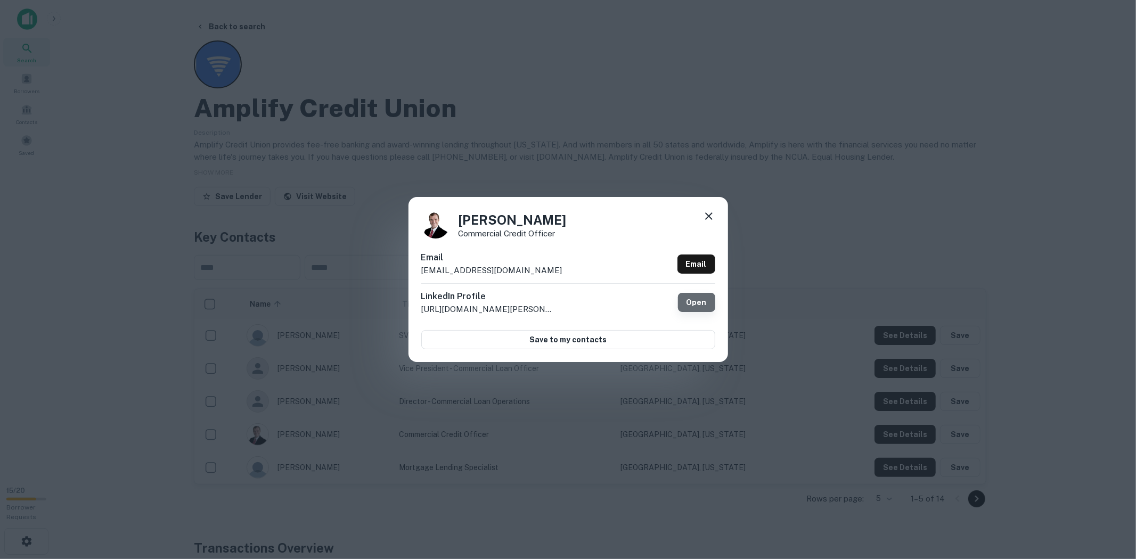
click at [694, 300] on link "Open" at bounding box center [696, 302] width 37 height 19
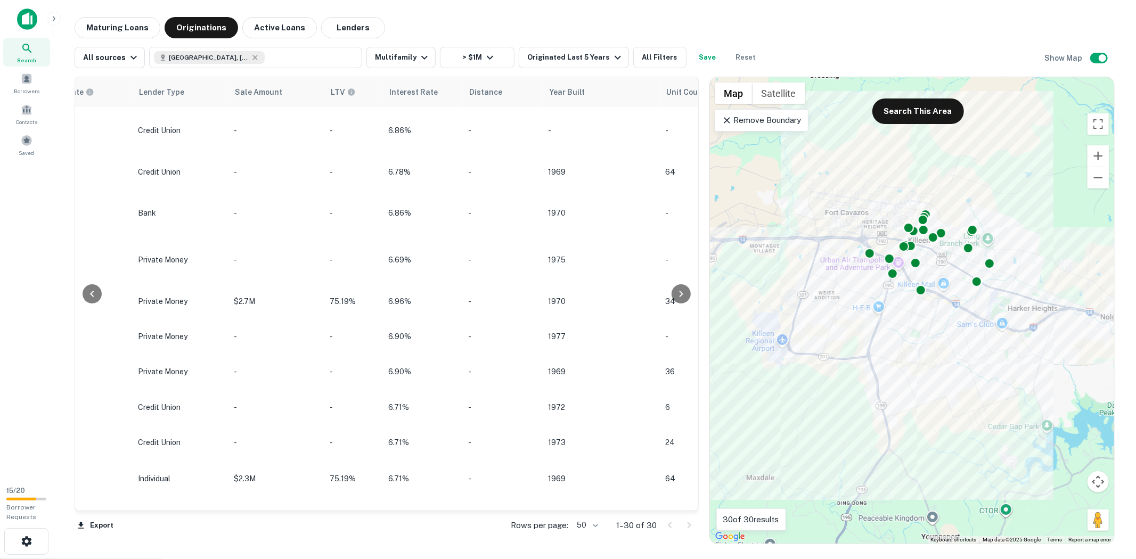
scroll to position [0, 1096]
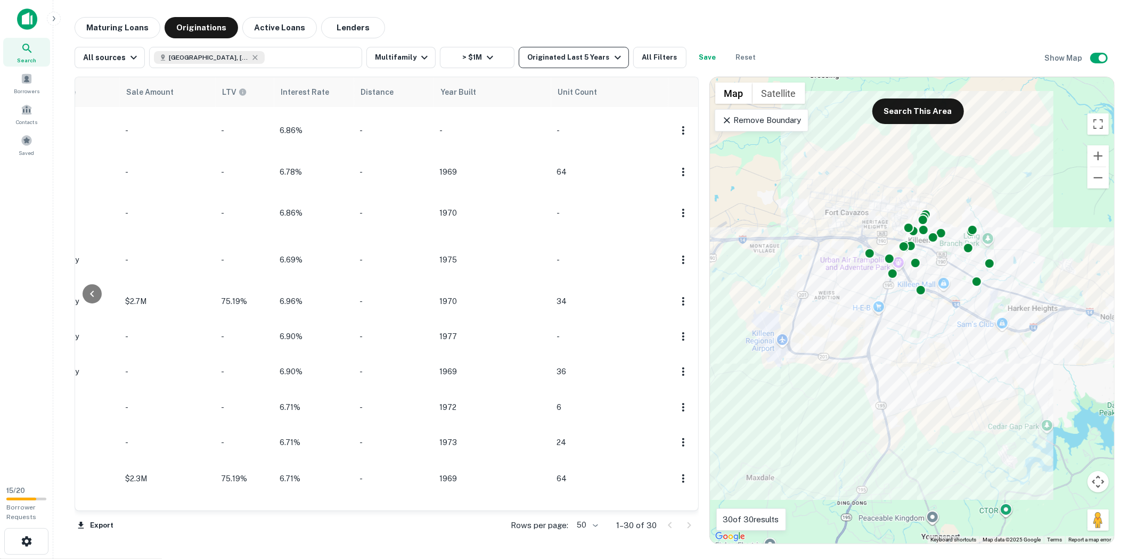
click at [592, 61] on div "Originated Last 5 Years" at bounding box center [575, 57] width 96 height 13
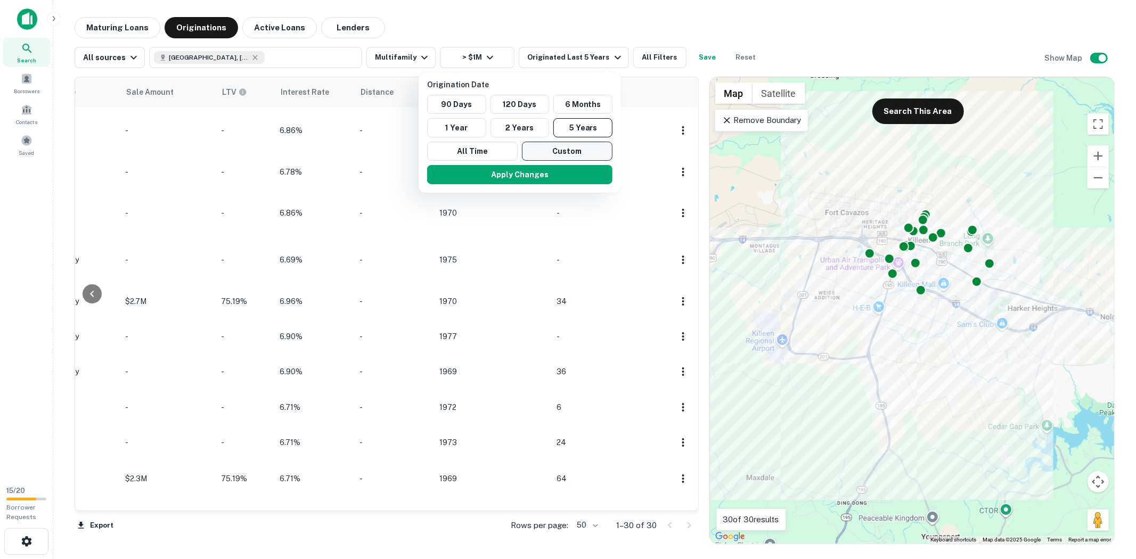
click at [573, 148] on button "Custom" at bounding box center [567, 151] width 91 height 19
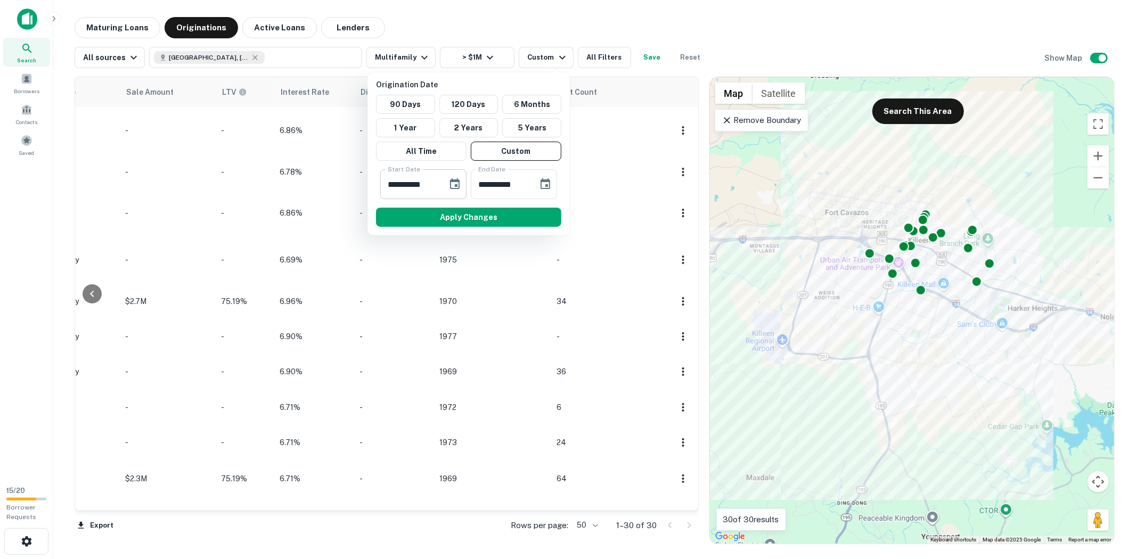
click at [434, 186] on input "**********" at bounding box center [410, 184] width 60 height 30
click at [435, 182] on input "**********" at bounding box center [410, 184] width 60 height 30
click at [453, 178] on icon "Choose date, selected date is Apr 2, 2025" at bounding box center [455, 184] width 13 height 13
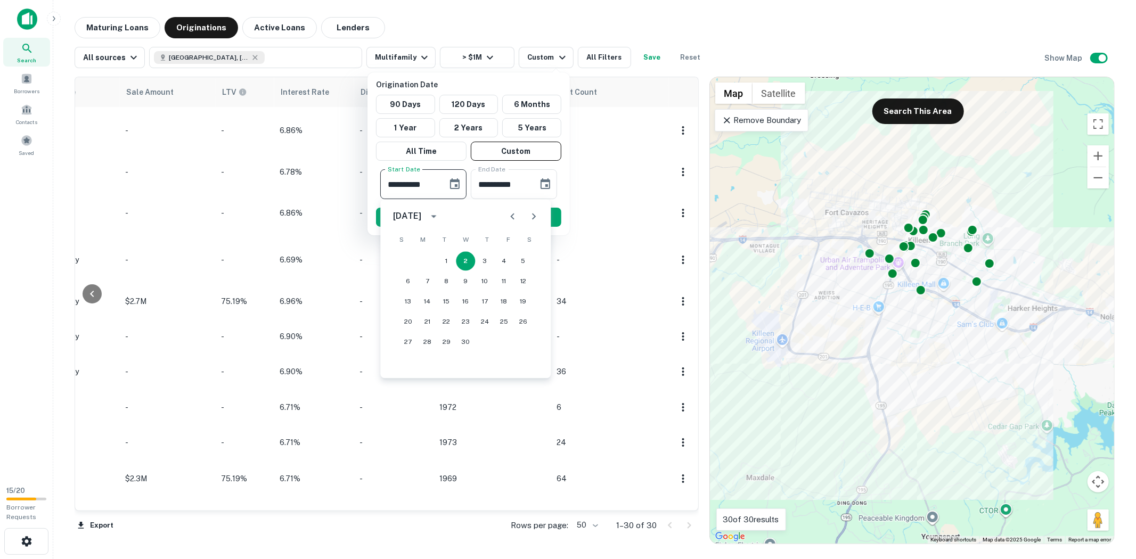
click at [440, 216] on icon "calendar view is open, switch to year view" at bounding box center [433, 216] width 13 height 13
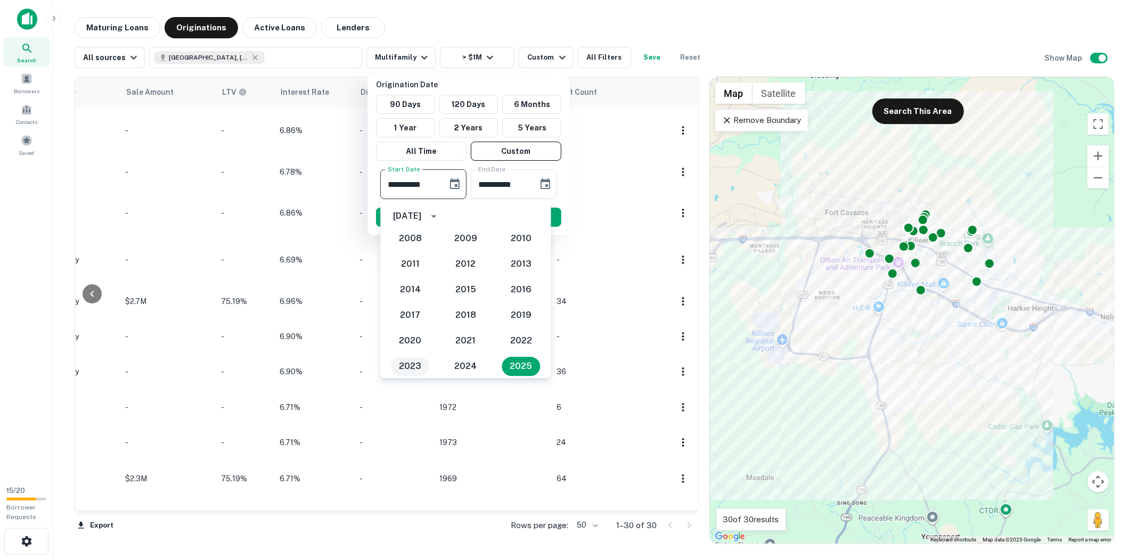
click at [411, 364] on button "2023" at bounding box center [410, 366] width 38 height 19
type input "**********"
click at [557, 166] on div "**********" at bounding box center [469, 147] width 194 height 104
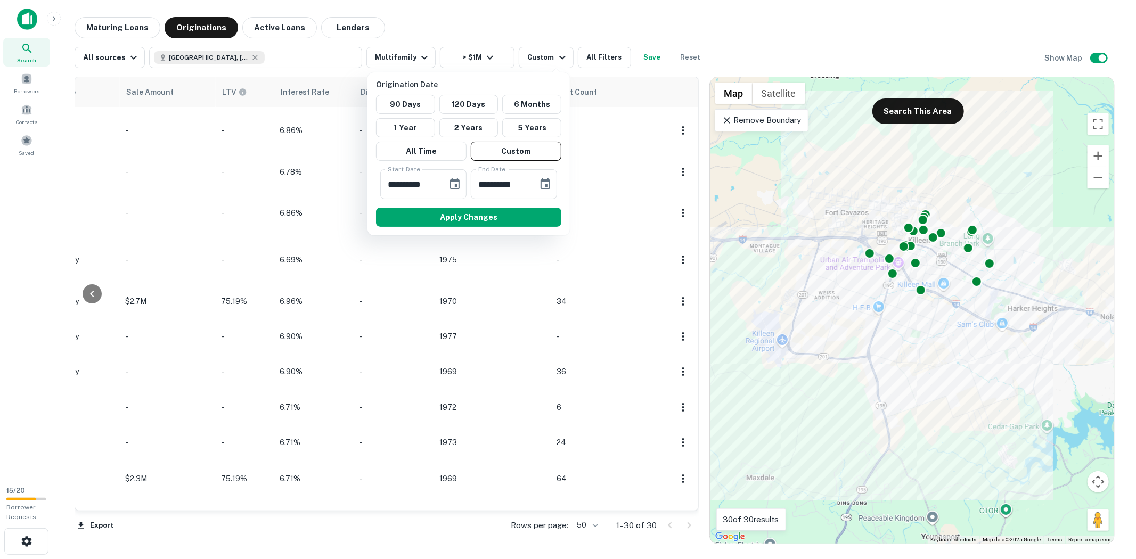
click at [534, 214] on button "Apply Changes" at bounding box center [468, 217] width 185 height 19
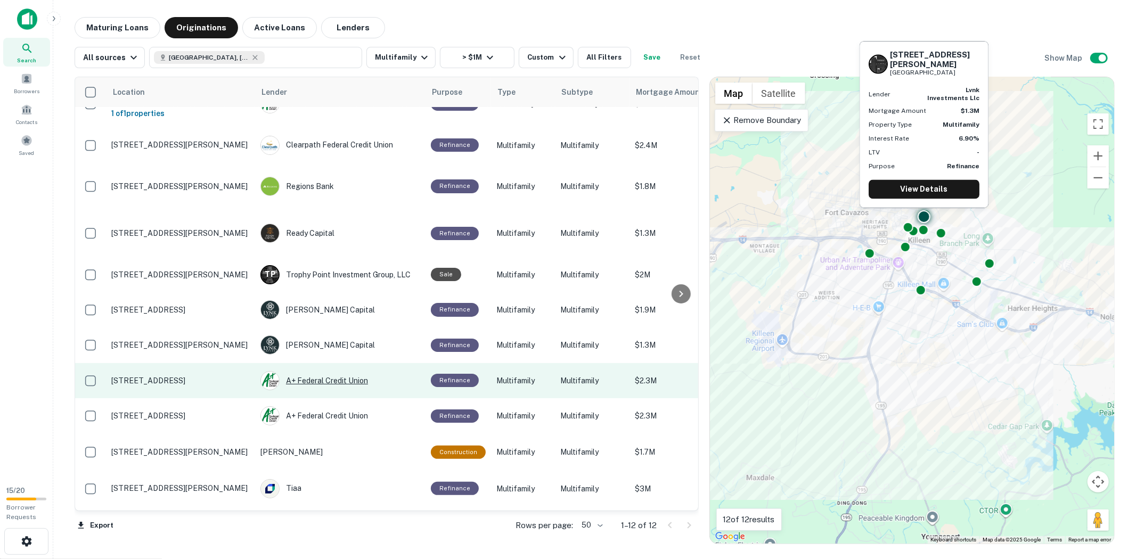
scroll to position [40, 0]
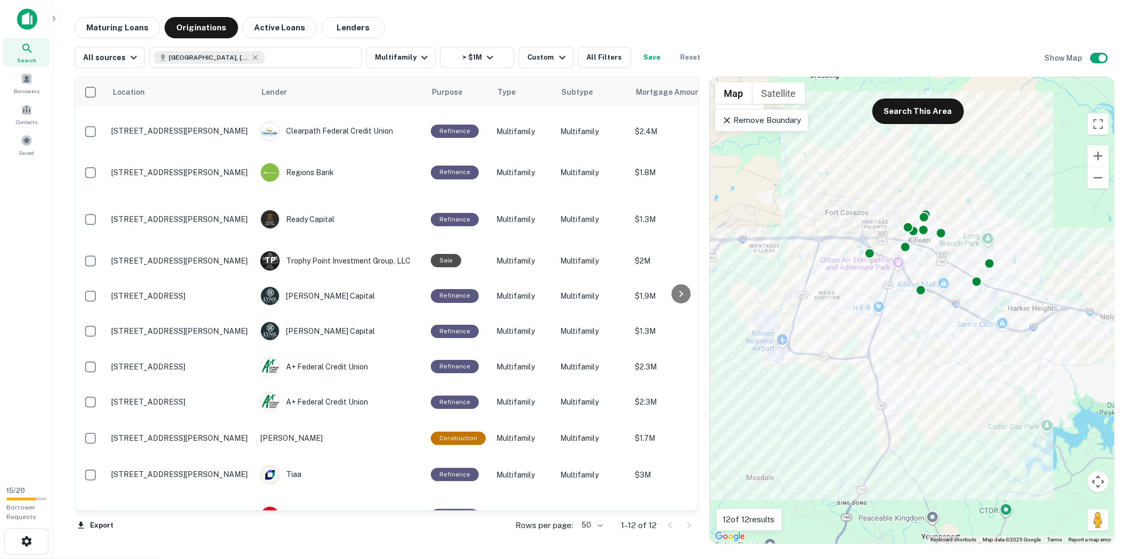
click at [787, 36] on div "Maturing Loans Originations Active Loans Lenders" at bounding box center [595, 27] width 1040 height 21
